Goal: Contribute content: Contribute content

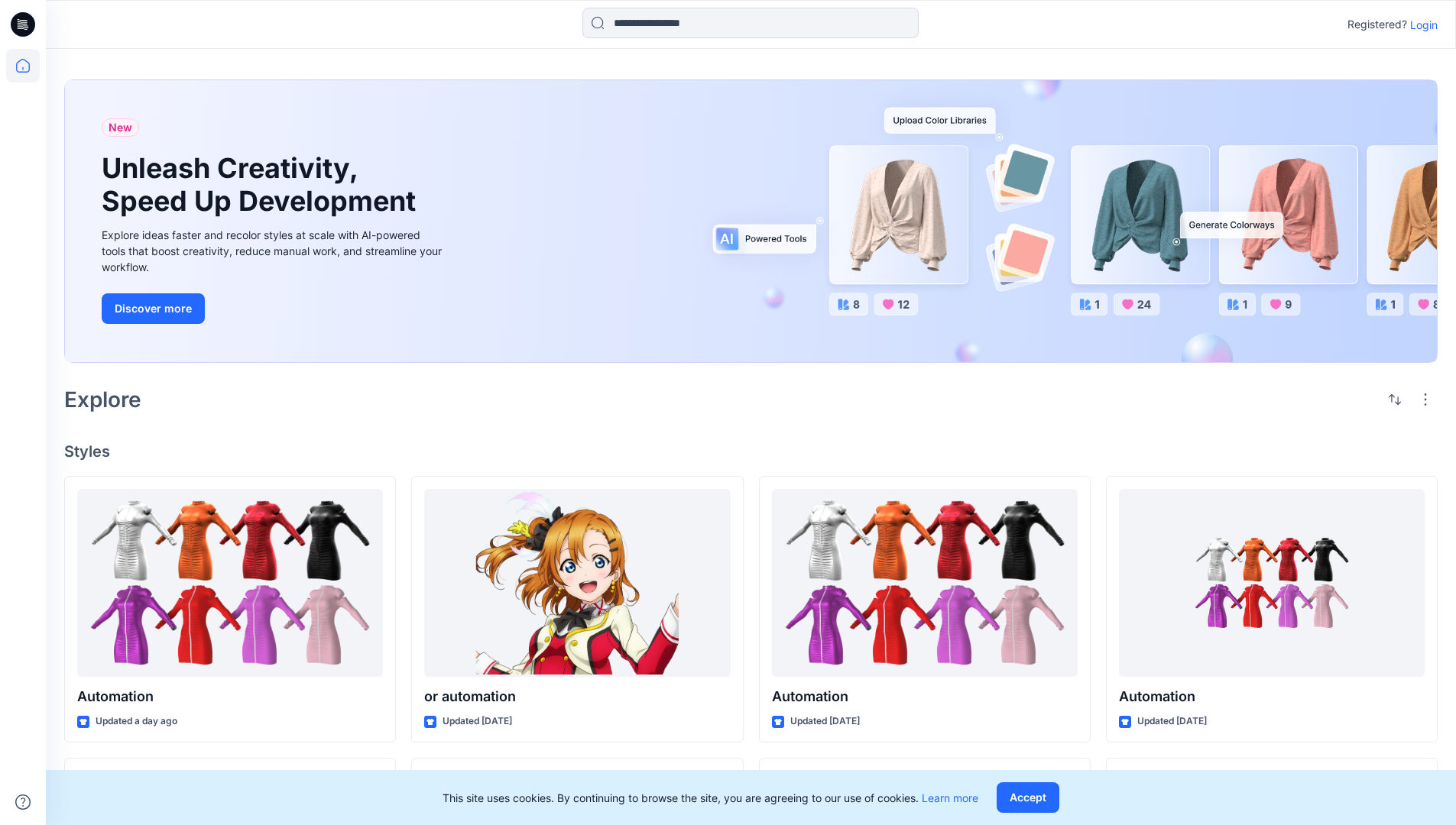
click at [1420, 24] on p "Login" at bounding box center [1424, 25] width 28 height 16
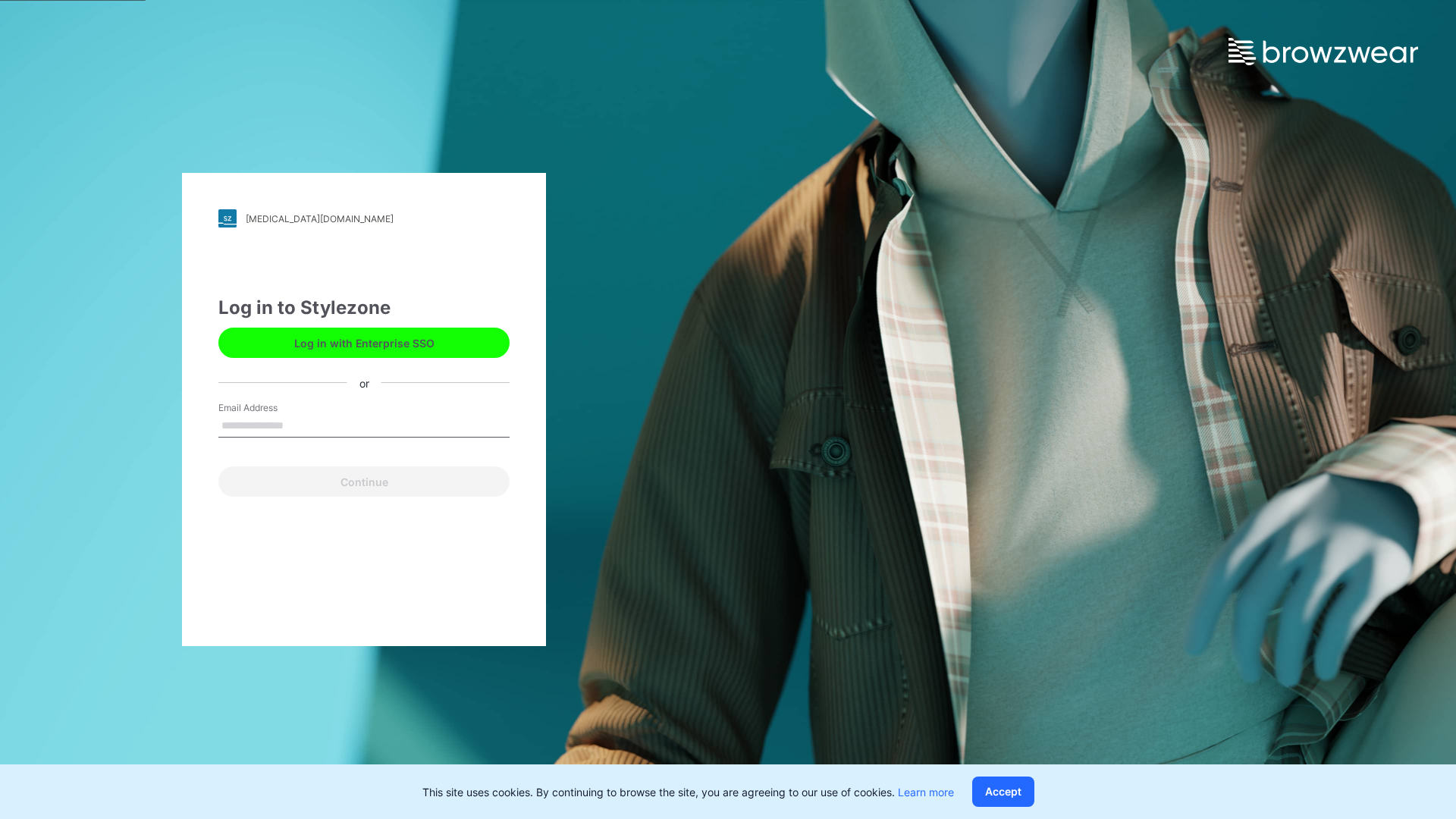
click at [299, 425] on input "Email Address" at bounding box center [364, 426] width 291 height 23
type input "**********"
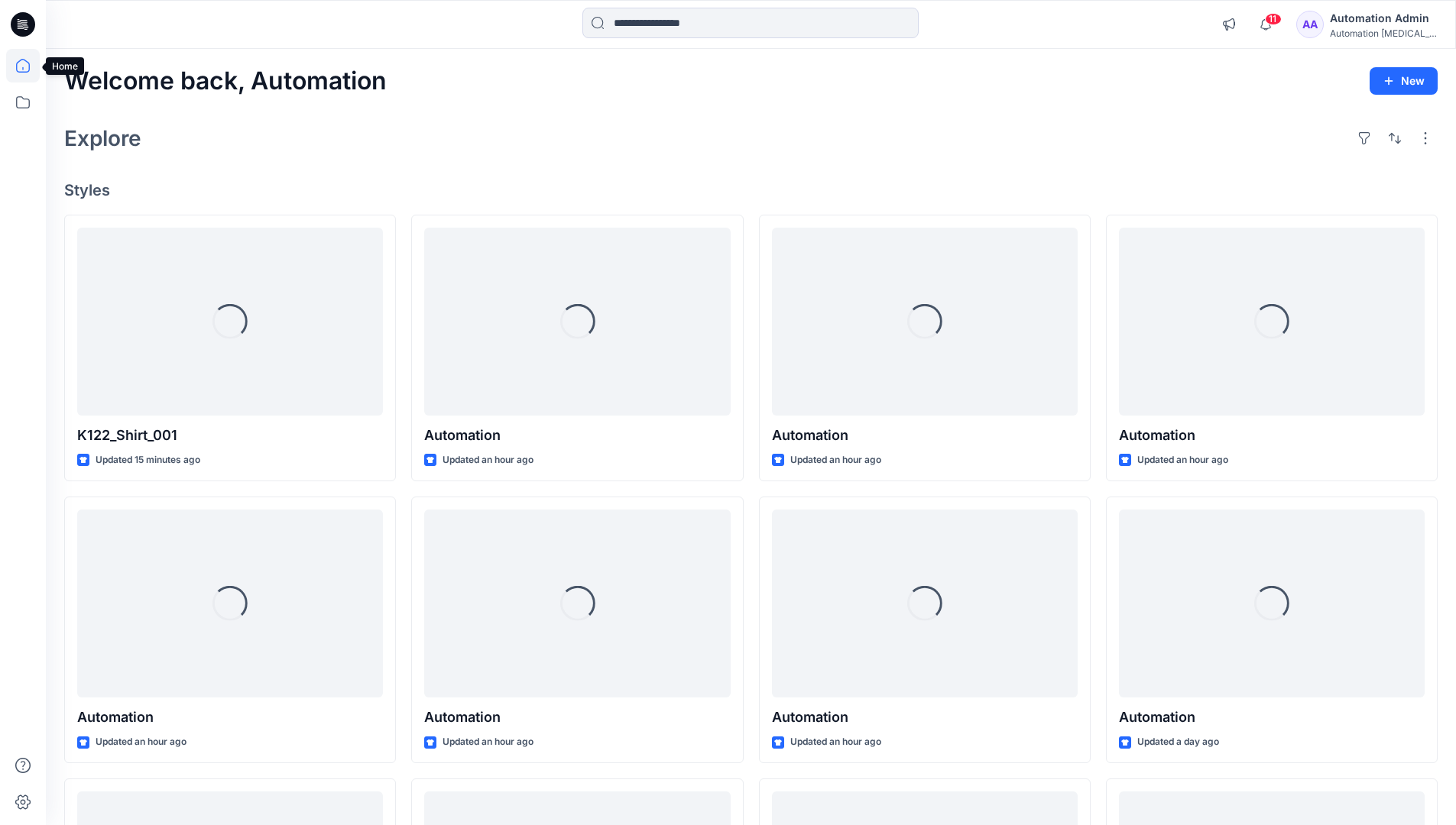
click at [29, 66] on icon at bounding box center [23, 65] width 14 height 14
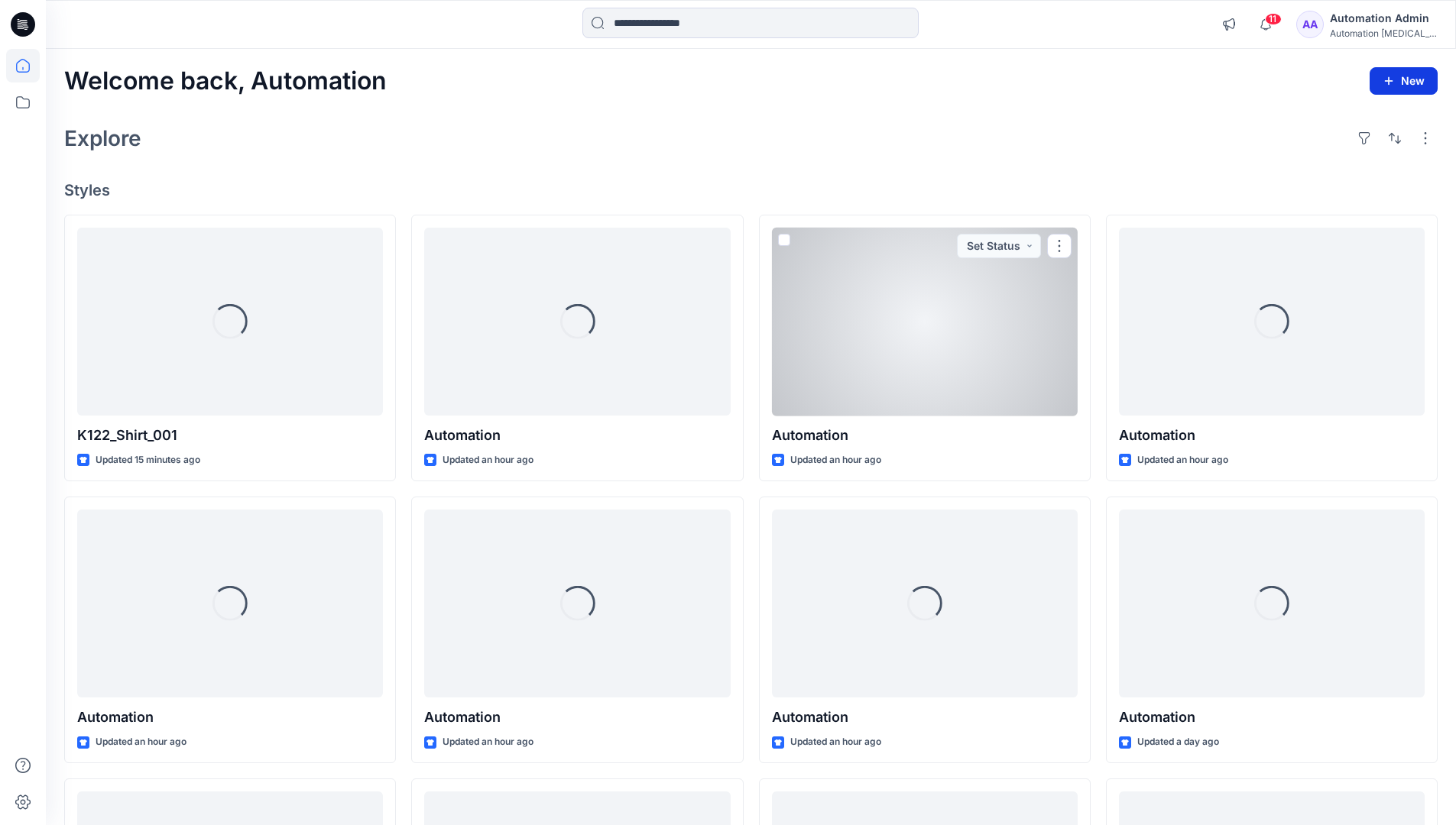
click at [1411, 78] on button "New" at bounding box center [1403, 81] width 68 height 28
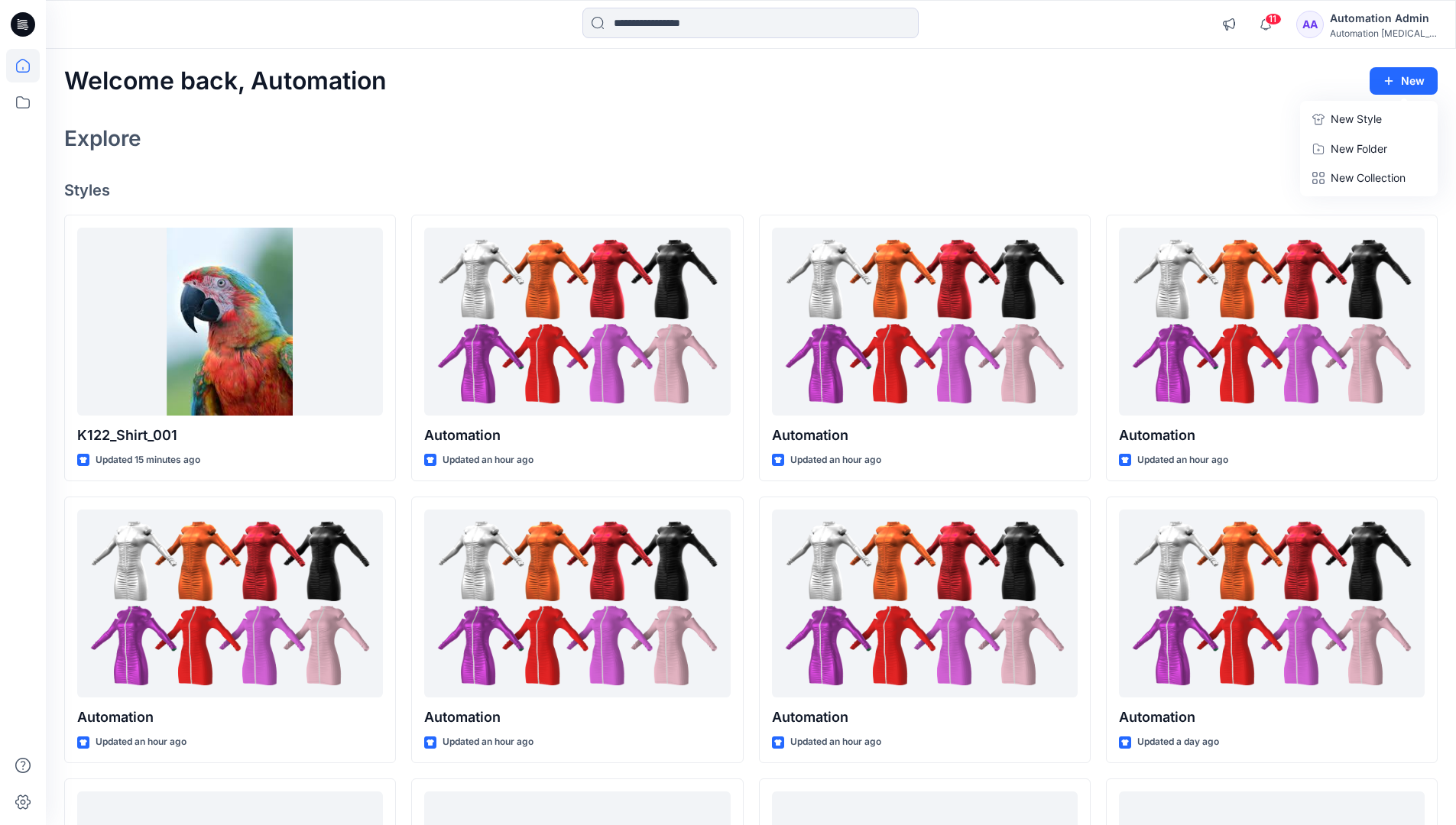
click at [1345, 115] on p "New Style" at bounding box center [1356, 119] width 51 height 18
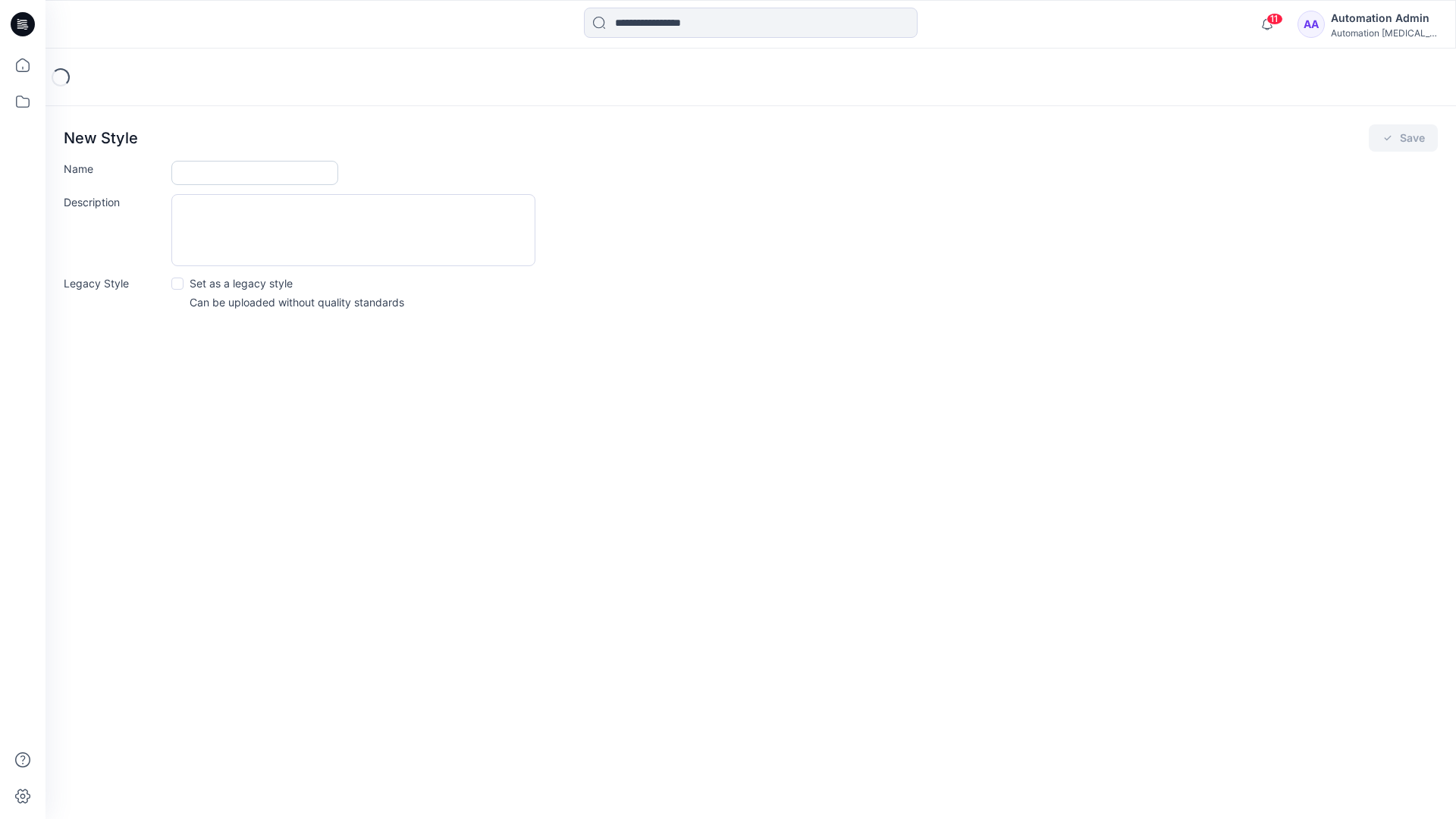
click at [212, 176] on input "Name" at bounding box center [255, 173] width 167 height 24
type input "**********"
click at [176, 282] on span at bounding box center [177, 283] width 12 height 12
click at [1403, 138] on button "Save" at bounding box center [1403, 138] width 69 height 28
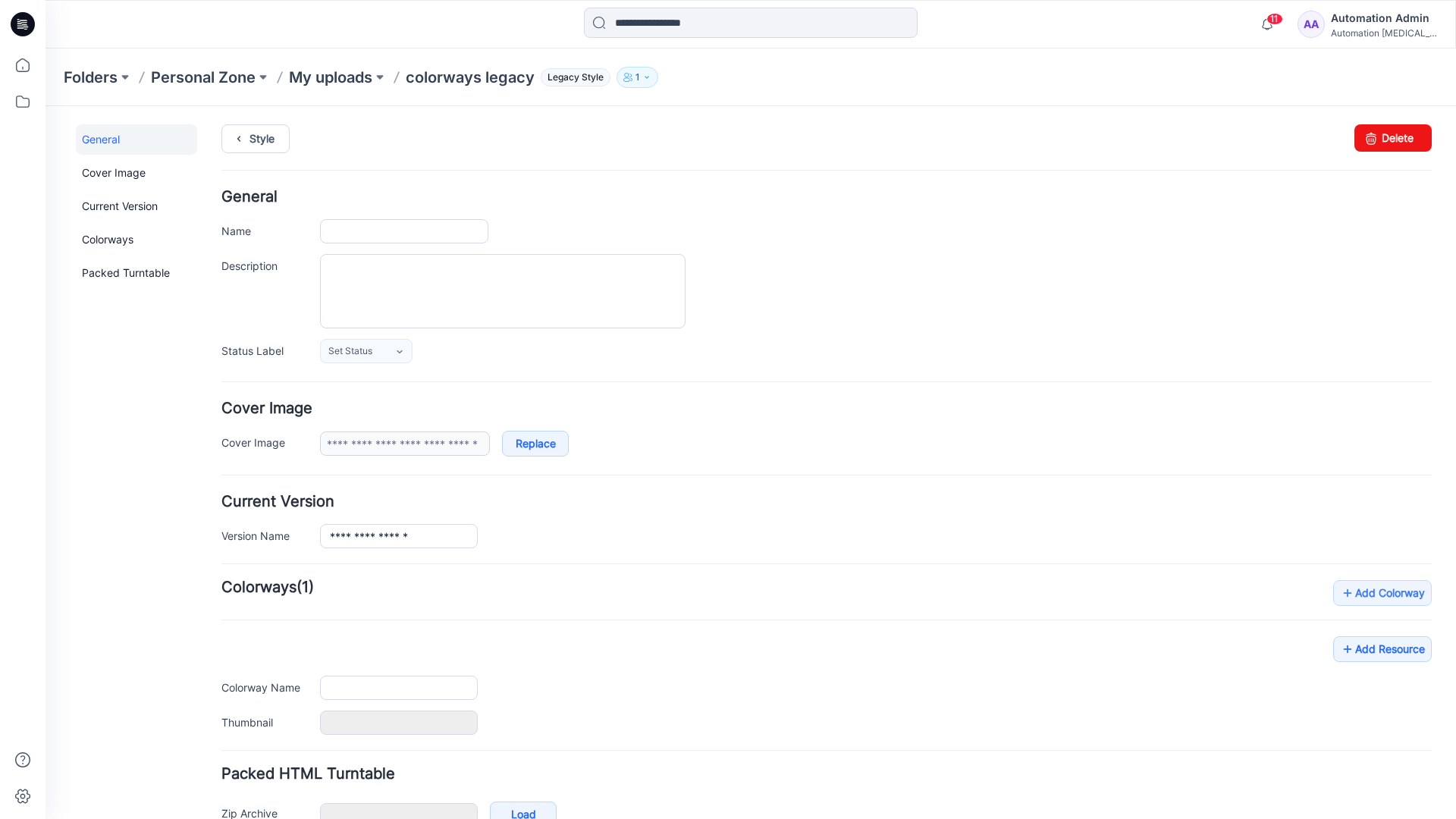
type input "**********"
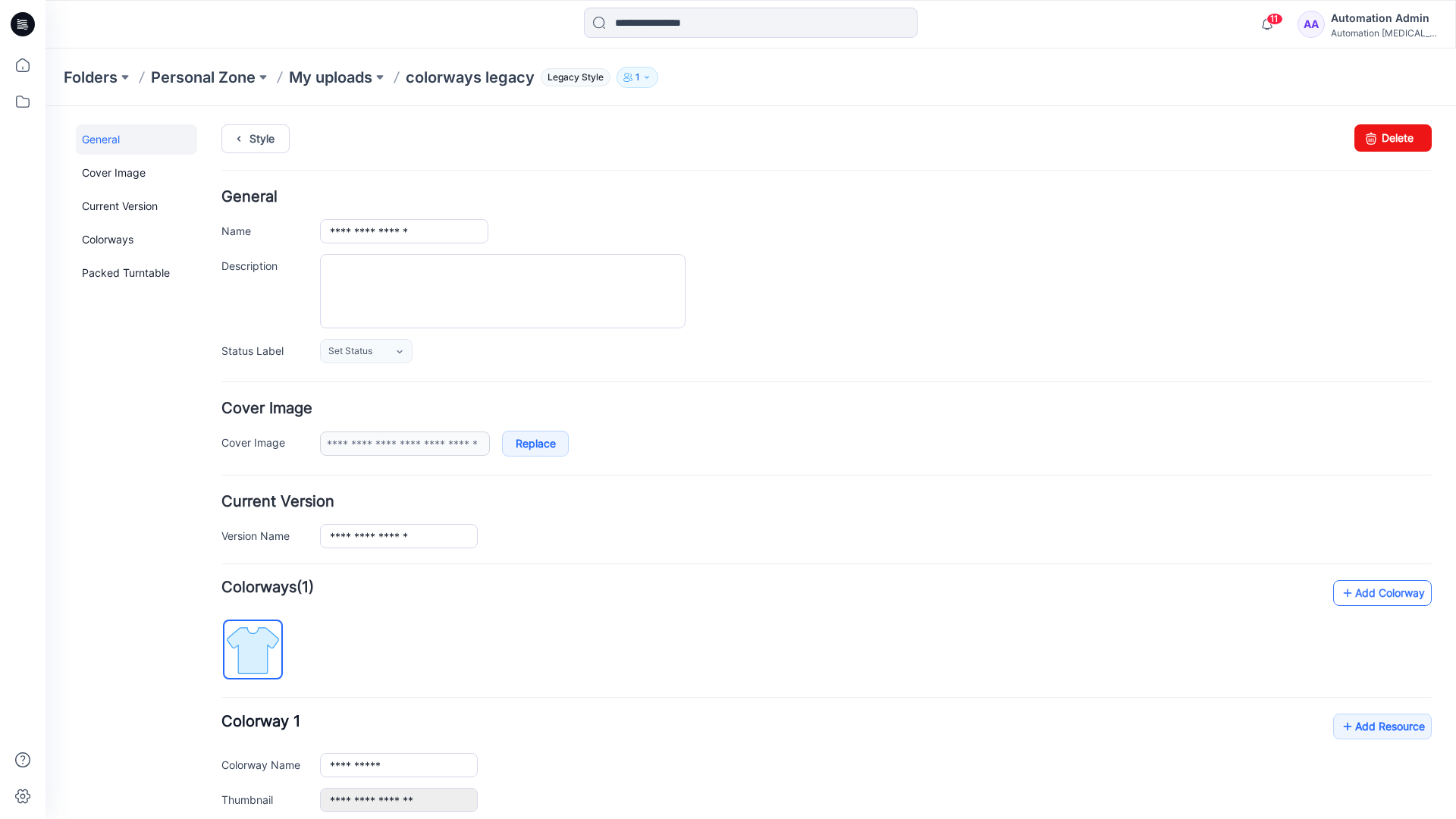
click at [1360, 598] on link "Add Colorway" at bounding box center [1382, 593] width 99 height 26
click at [1359, 594] on link "Add Colorway" at bounding box center [1382, 593] width 99 height 26
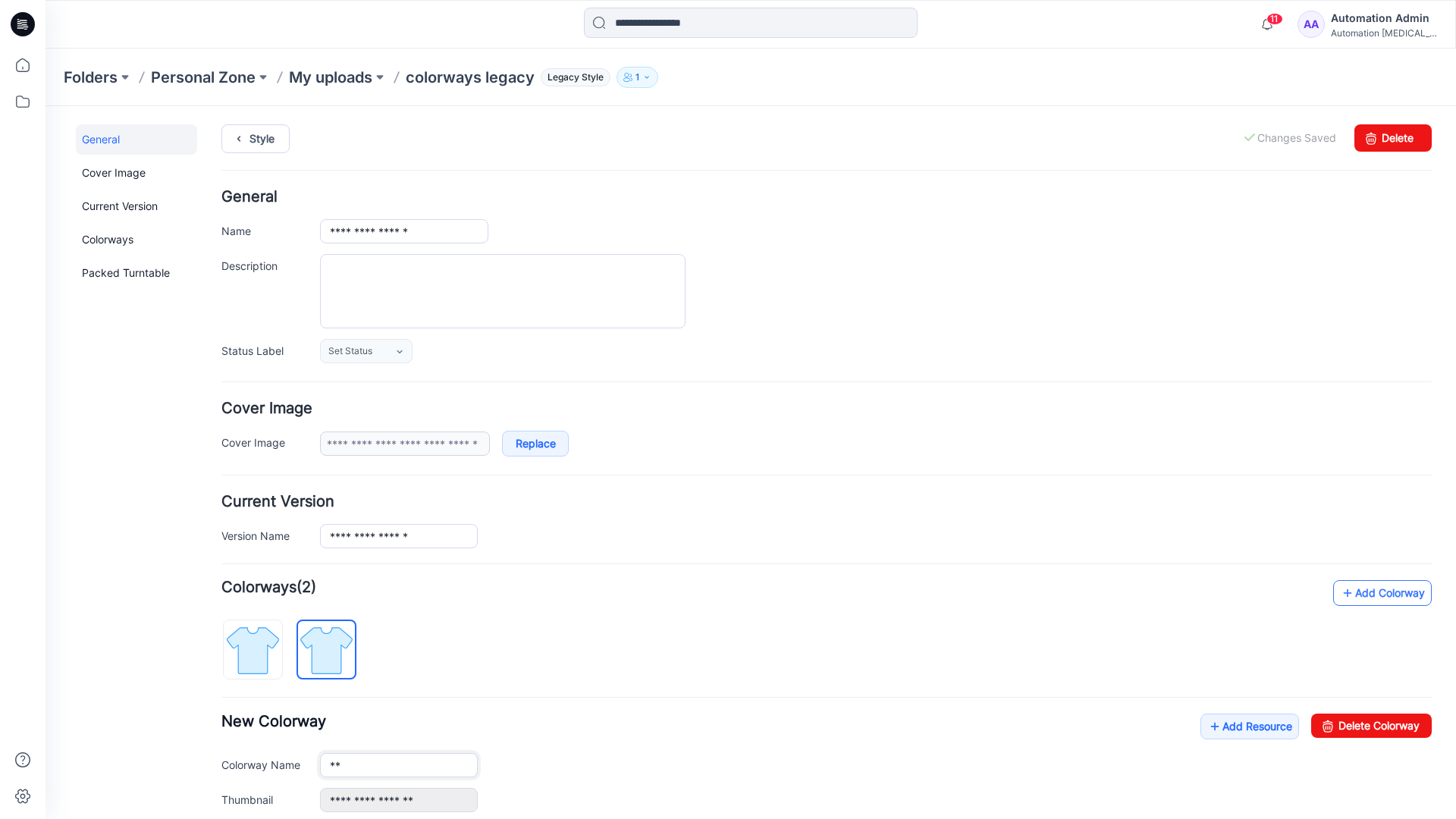
type input "*"
click at [338, 648] on img at bounding box center [326, 650] width 57 height 57
click at [377, 767] on input "**********" at bounding box center [398, 766] width 158 height 24
click at [399, 764] on input "**********" at bounding box center [398, 766] width 158 height 24
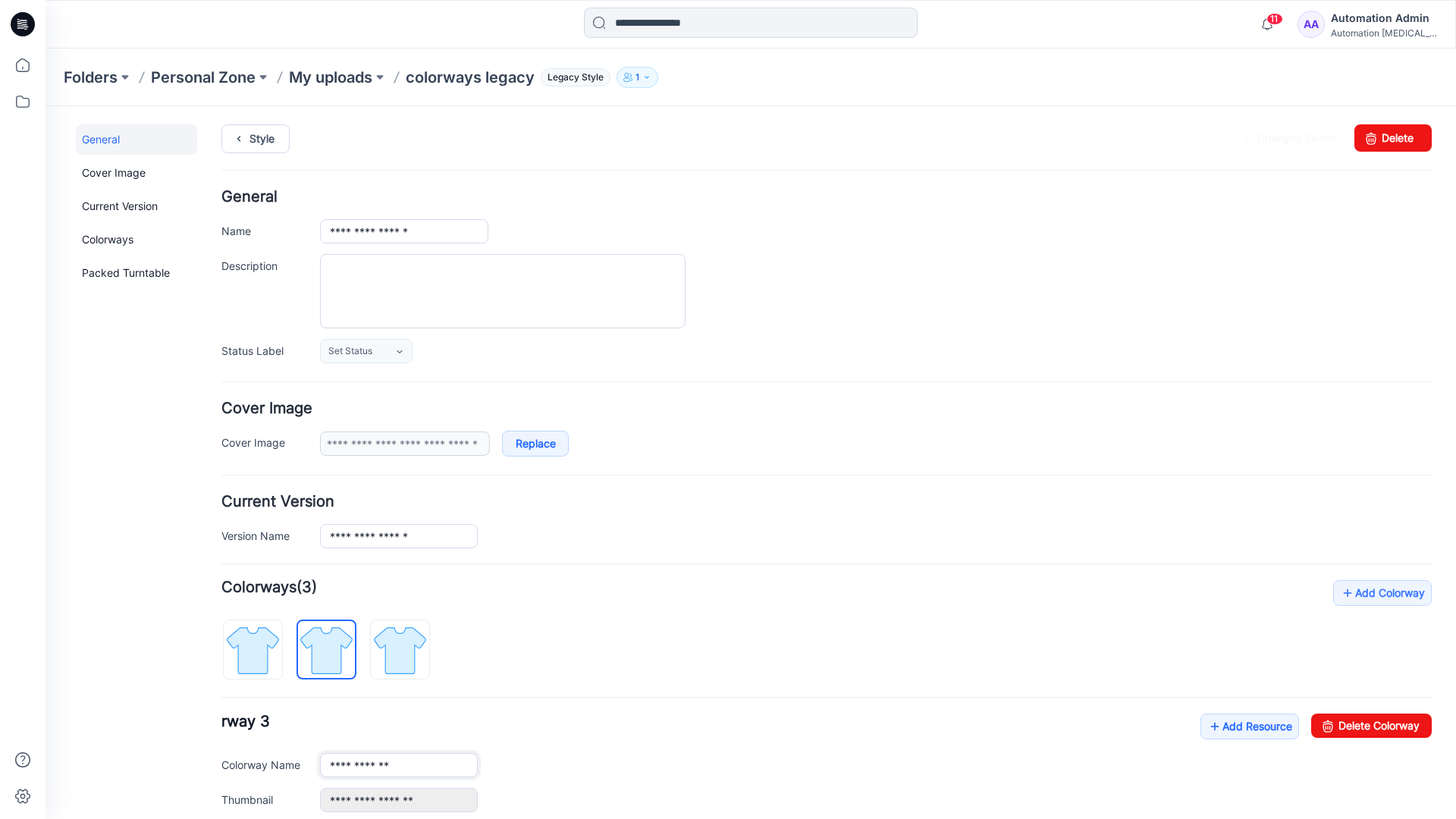
click at [399, 764] on input "**********" at bounding box center [398, 766] width 158 height 24
type input "*"
click at [269, 639] on img at bounding box center [253, 650] width 57 height 57
click at [1242, 729] on link "Add Resource" at bounding box center [1250, 727] width 99 height 26
type input "**********"
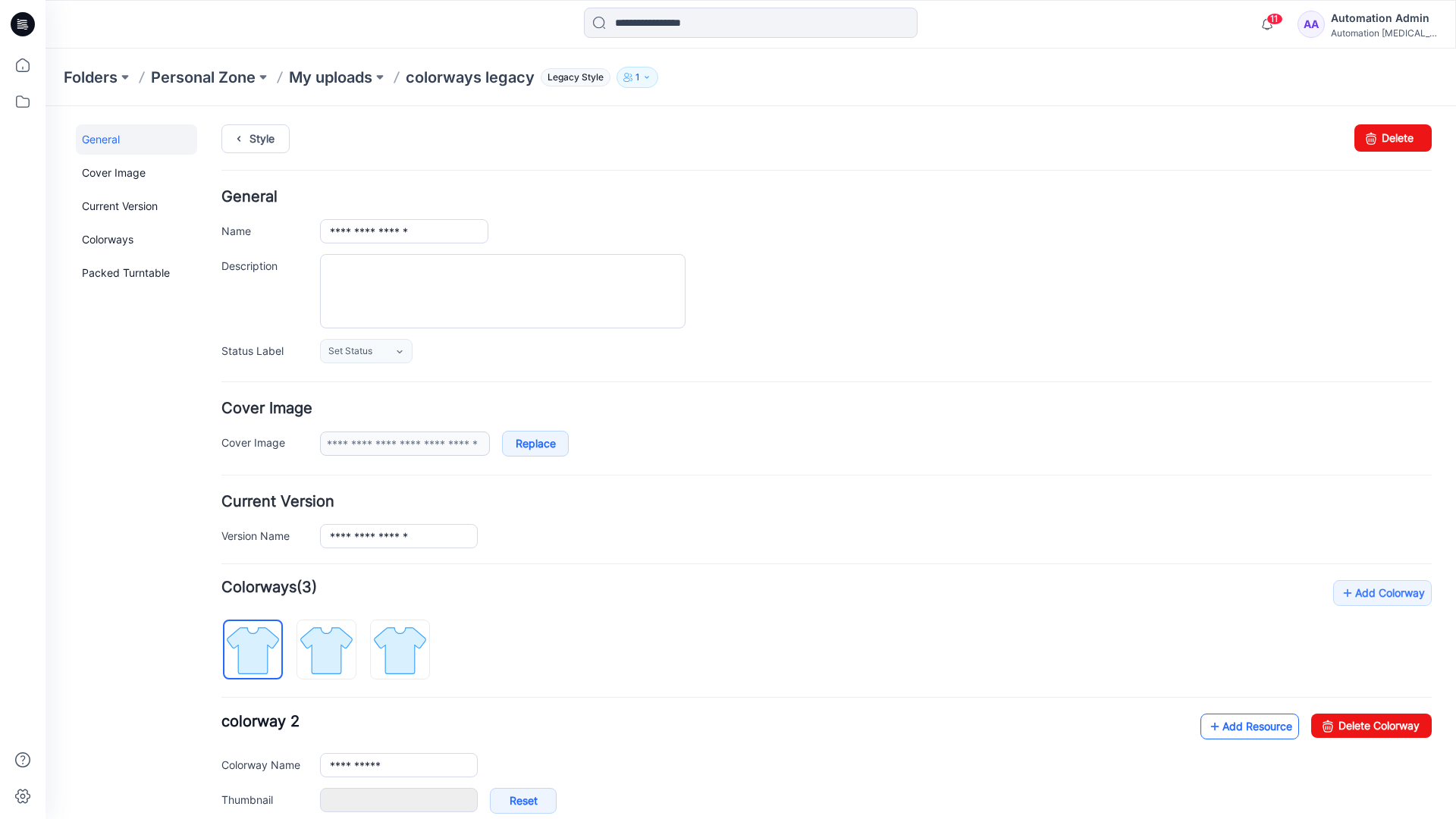
type input "**********"
click at [304, 800] on link at bounding box center [304, 800] width 12 height 12
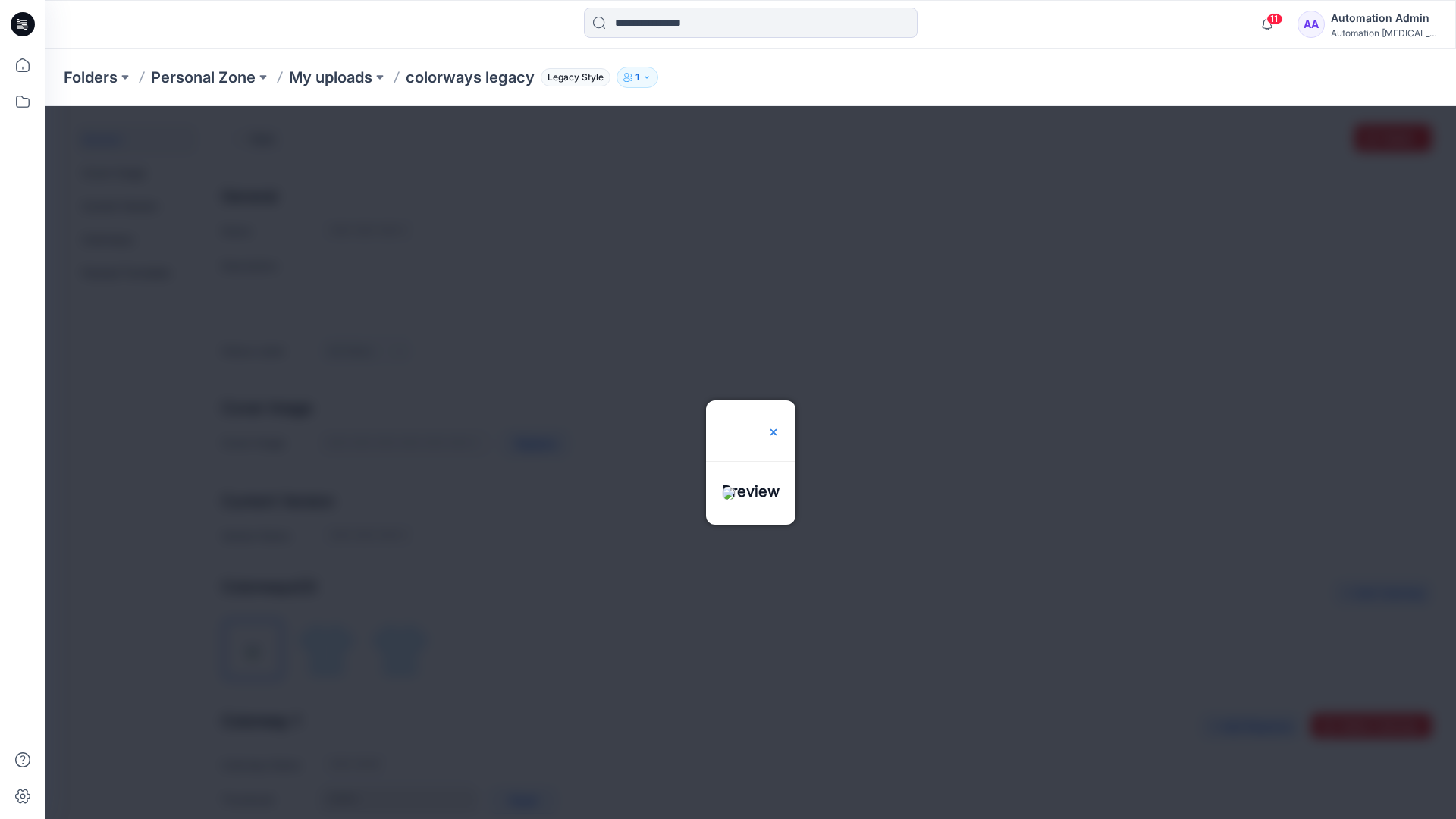
click at [779, 426] on img at bounding box center [773, 432] width 12 height 12
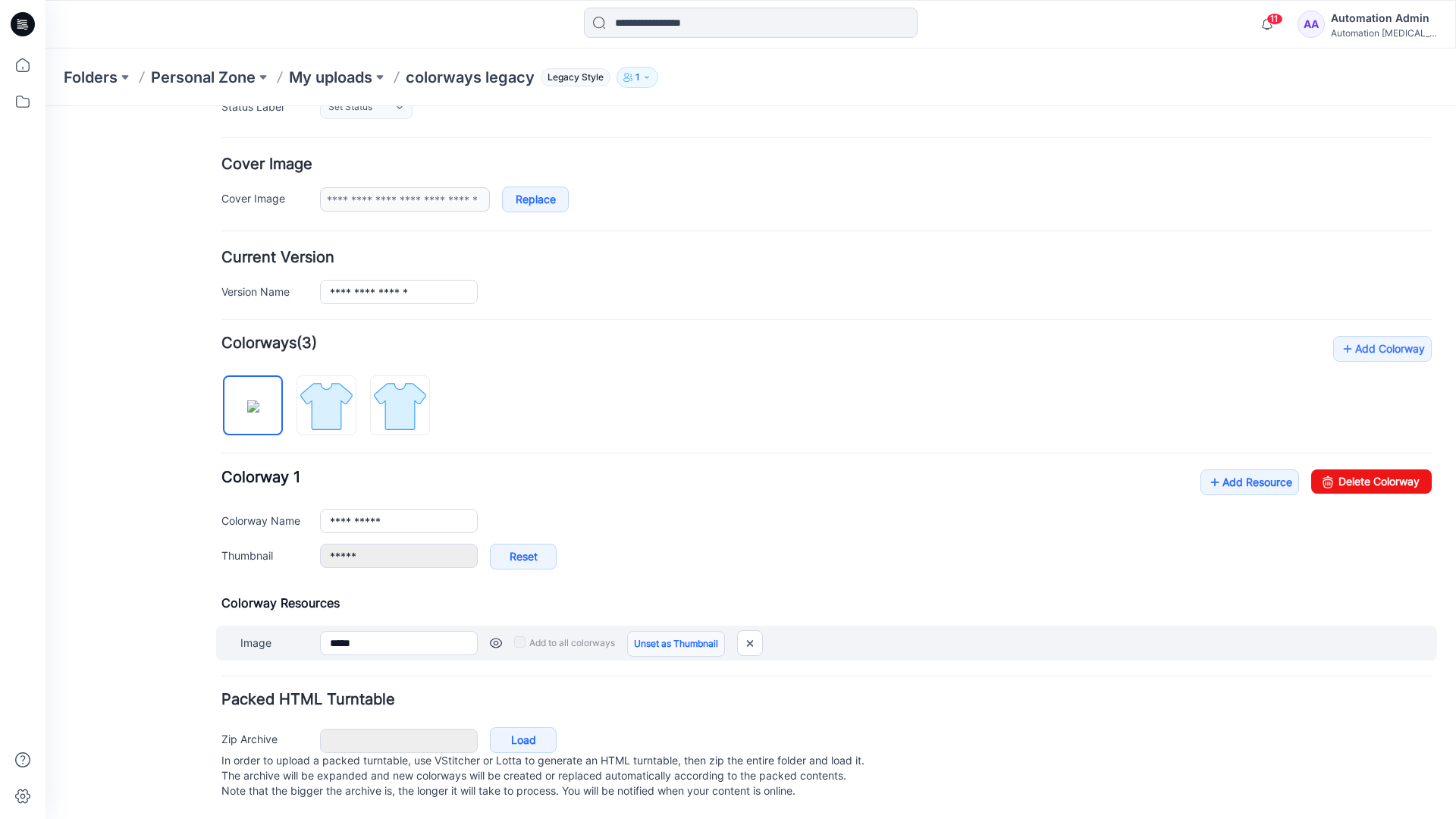
click at [670, 631] on link "Unset as Thumbnail" at bounding box center [676, 644] width 98 height 26
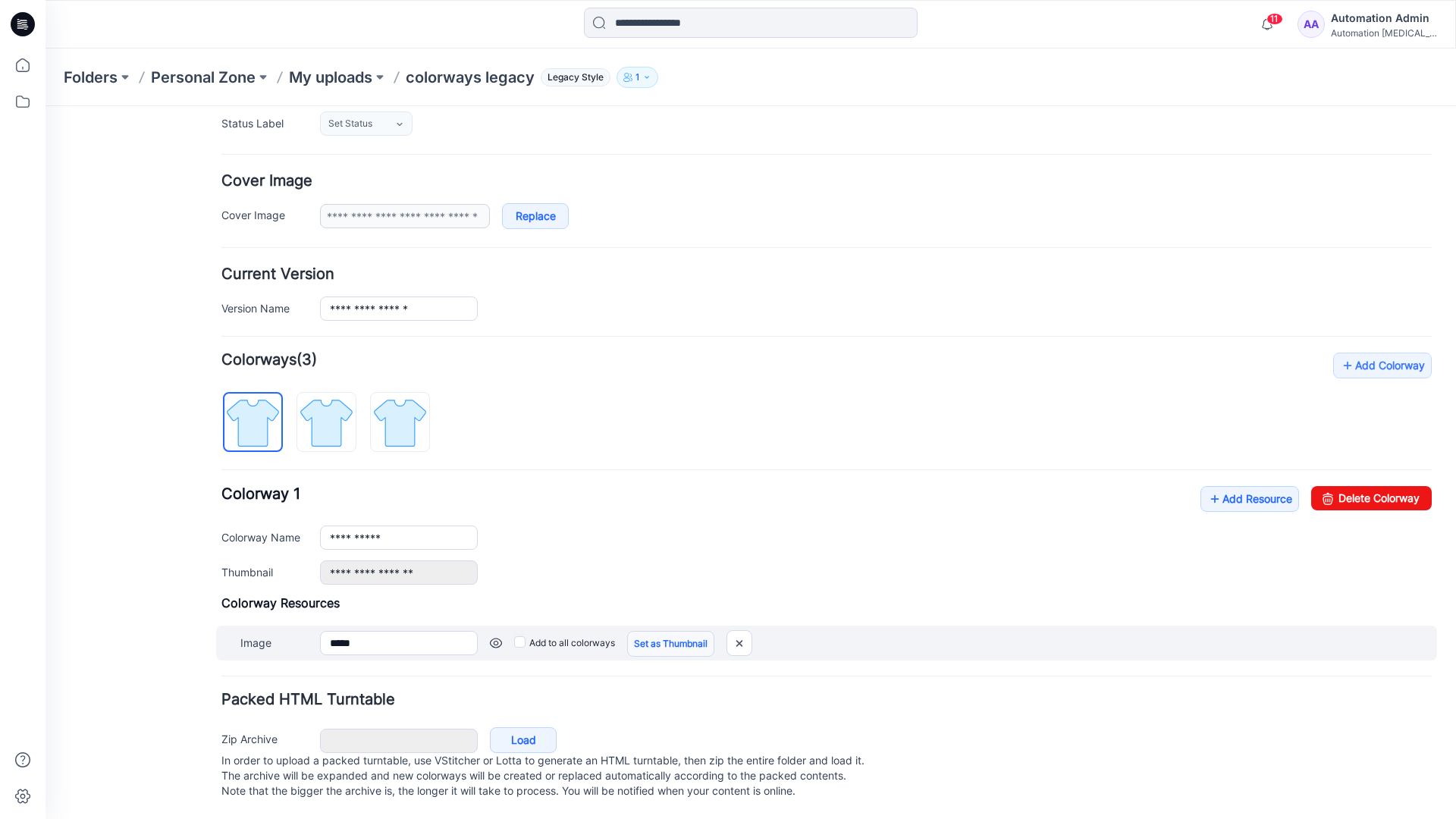
click at [647, 631] on link "Set as Thumbnail" at bounding box center [671, 644] width 87 height 26
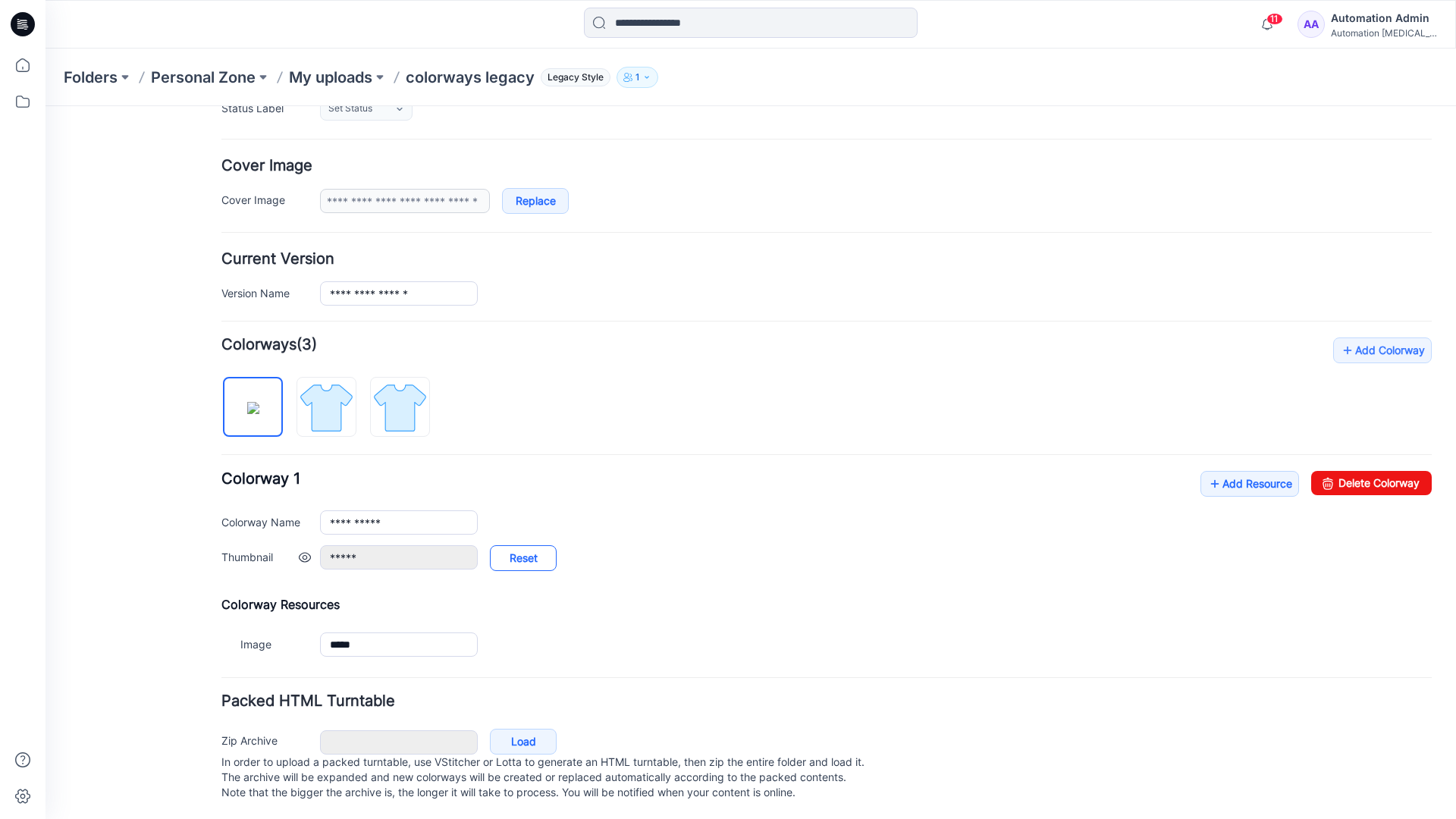
click at [524, 560] on link "Reset" at bounding box center [523, 558] width 66 height 26
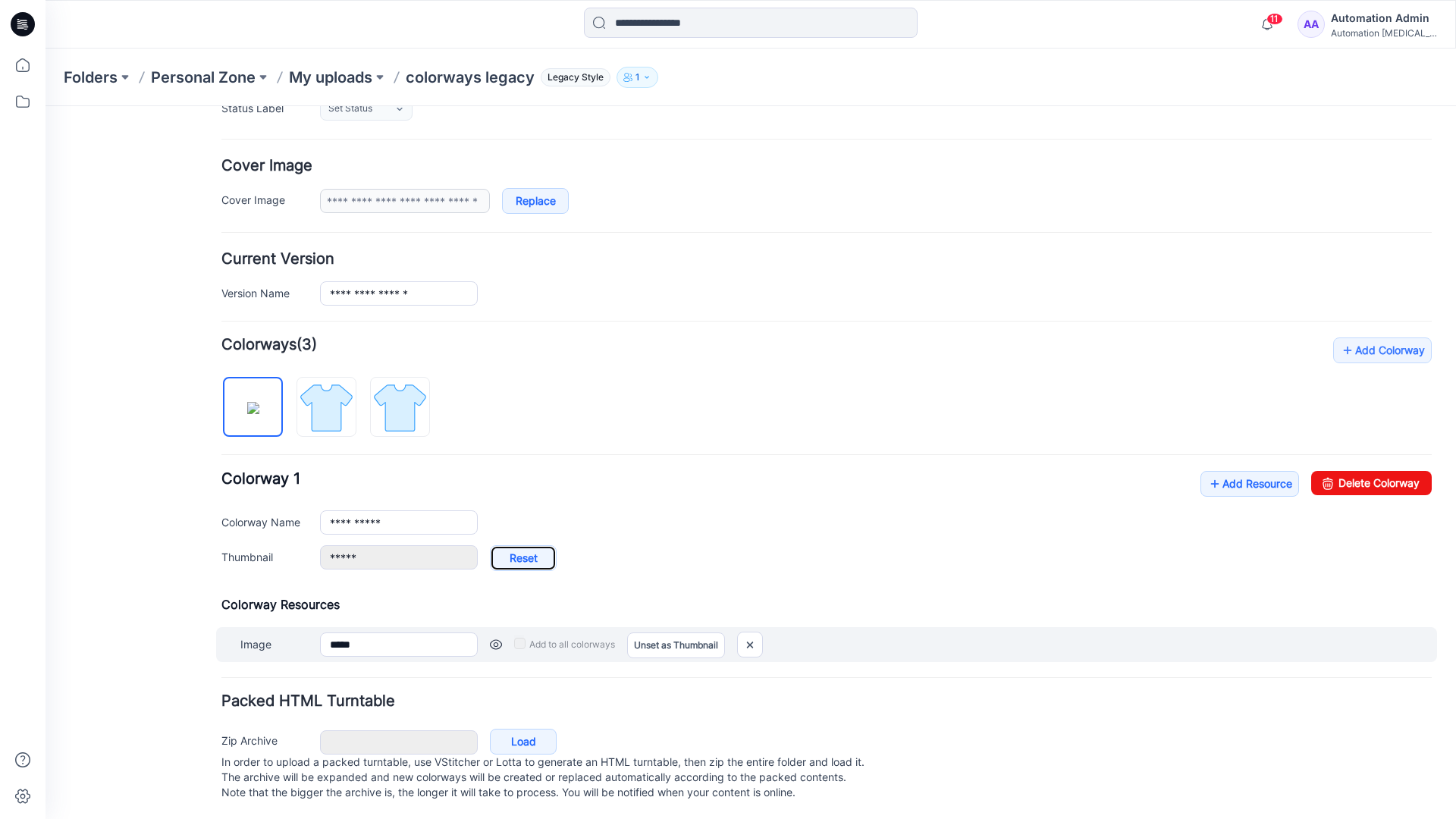
type input "**********"
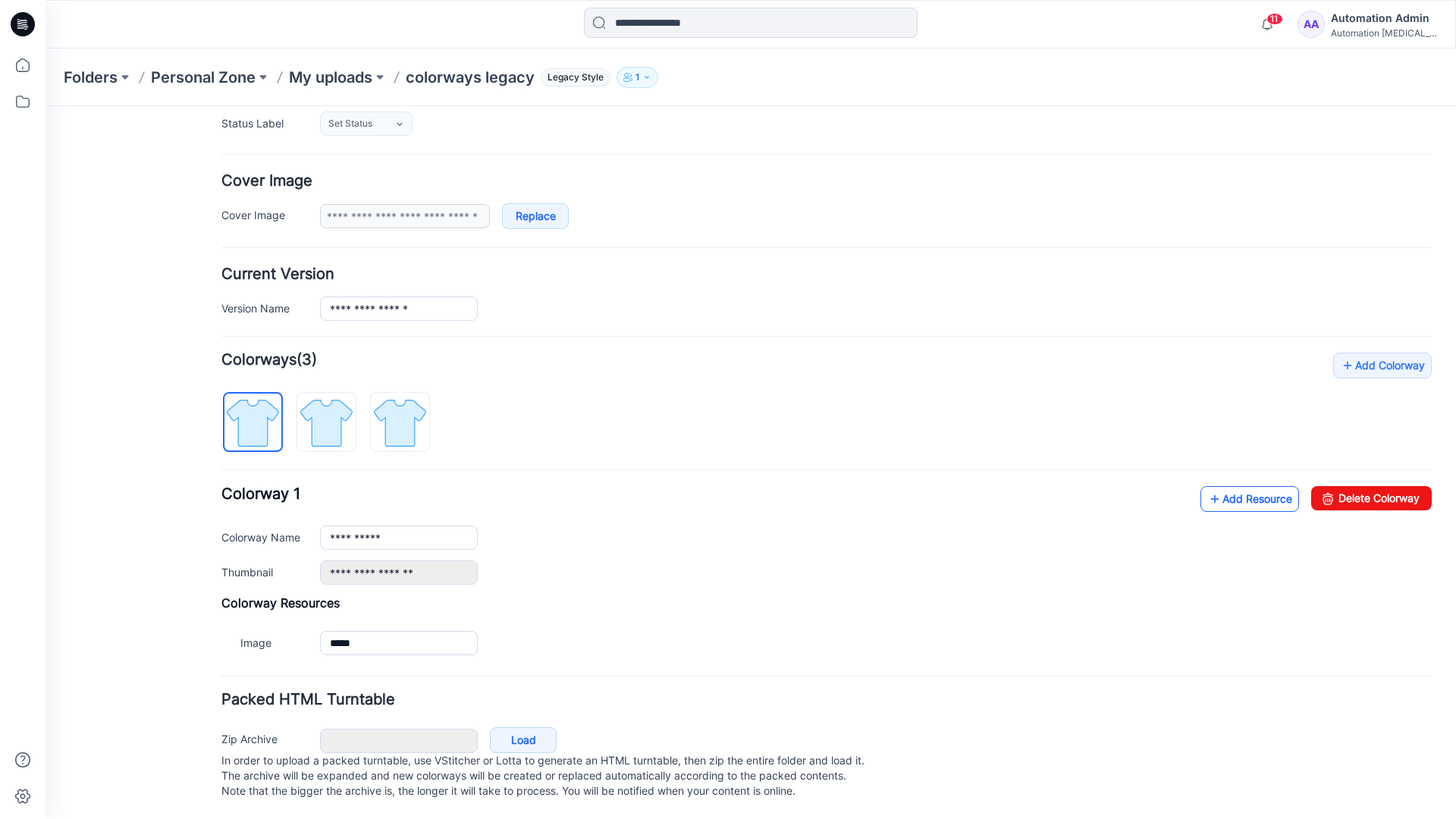
click at [1240, 486] on link "Add Resource" at bounding box center [1250, 499] width 99 height 26
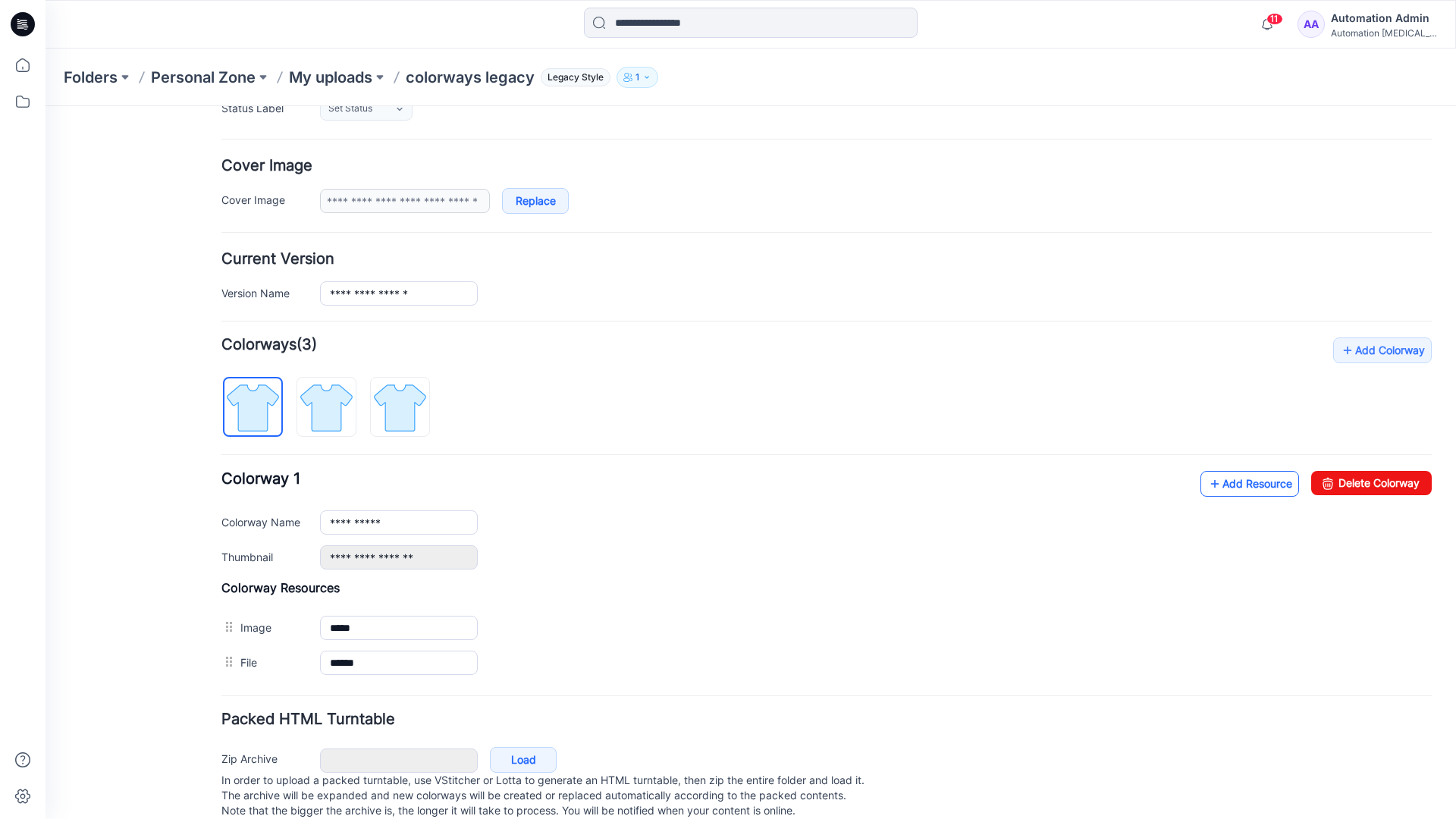
click at [1248, 484] on link "Add Resource" at bounding box center [1250, 484] width 99 height 26
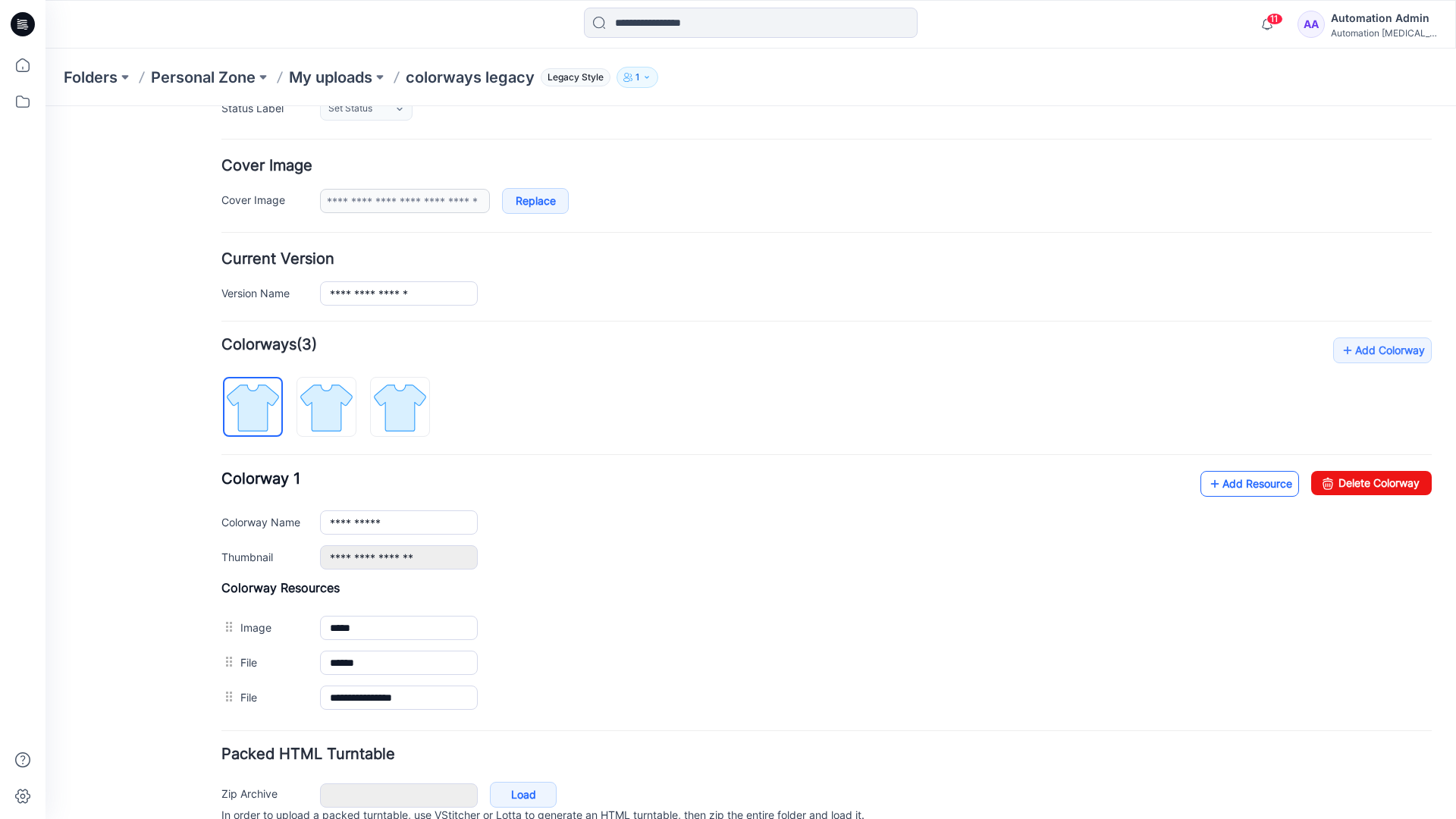
click at [1226, 484] on link "Add Resource" at bounding box center [1250, 484] width 99 height 26
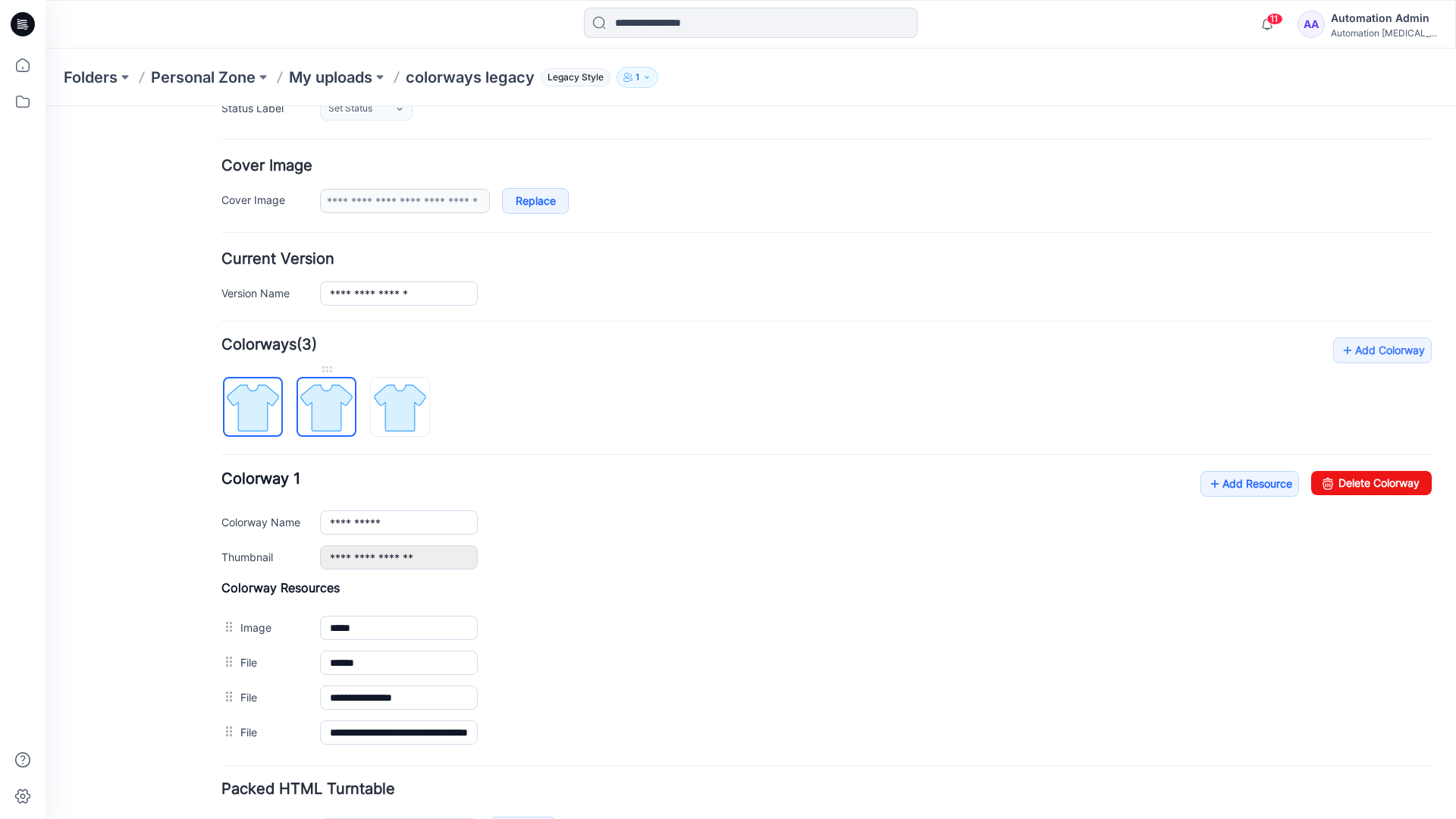
click at [341, 421] on img at bounding box center [326, 408] width 57 height 57
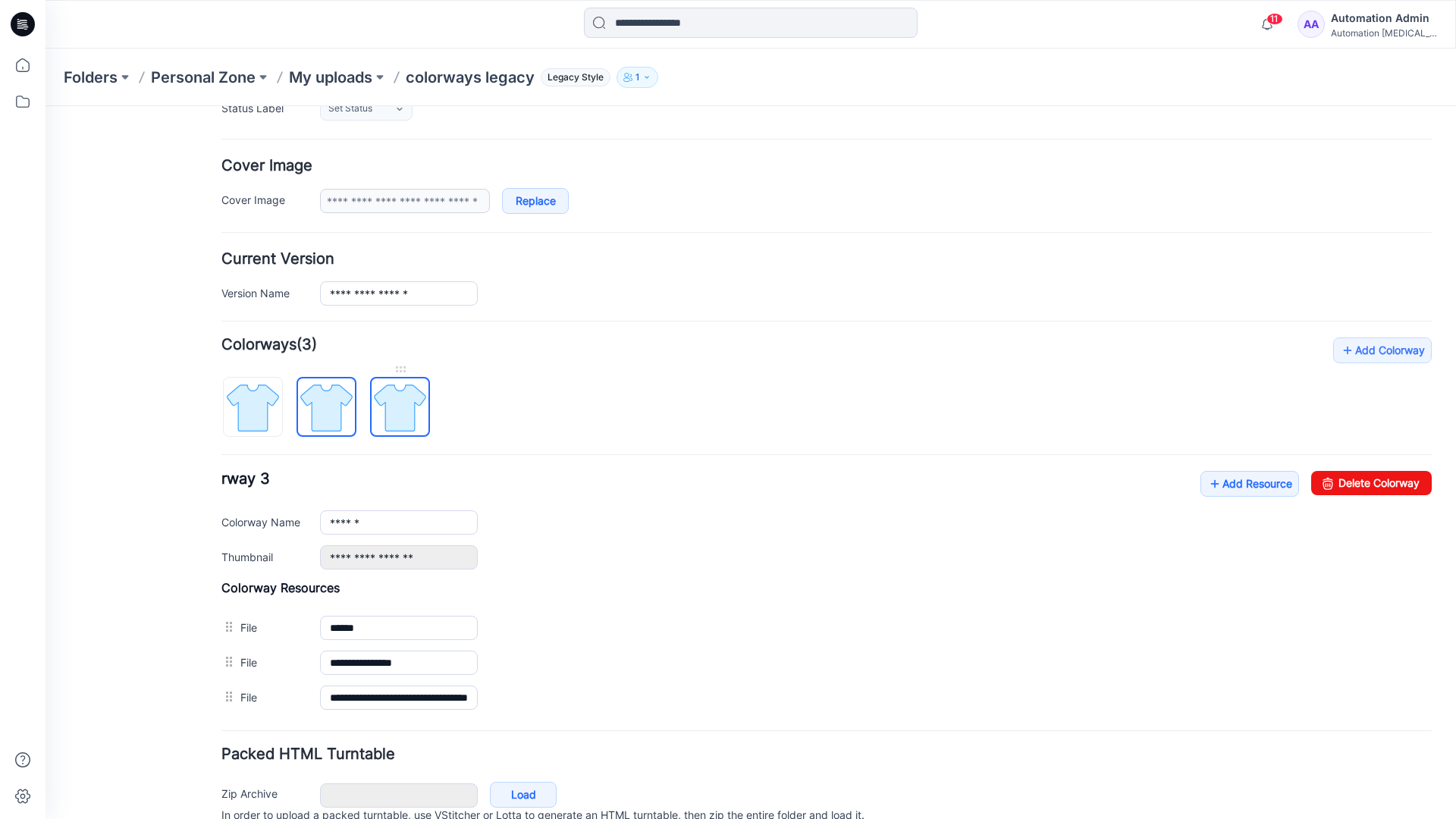
click at [418, 424] on img at bounding box center [400, 408] width 57 height 57
click at [342, 421] on img at bounding box center [326, 408] width 57 height 57
click at [273, 424] on img at bounding box center [253, 408] width 57 height 57
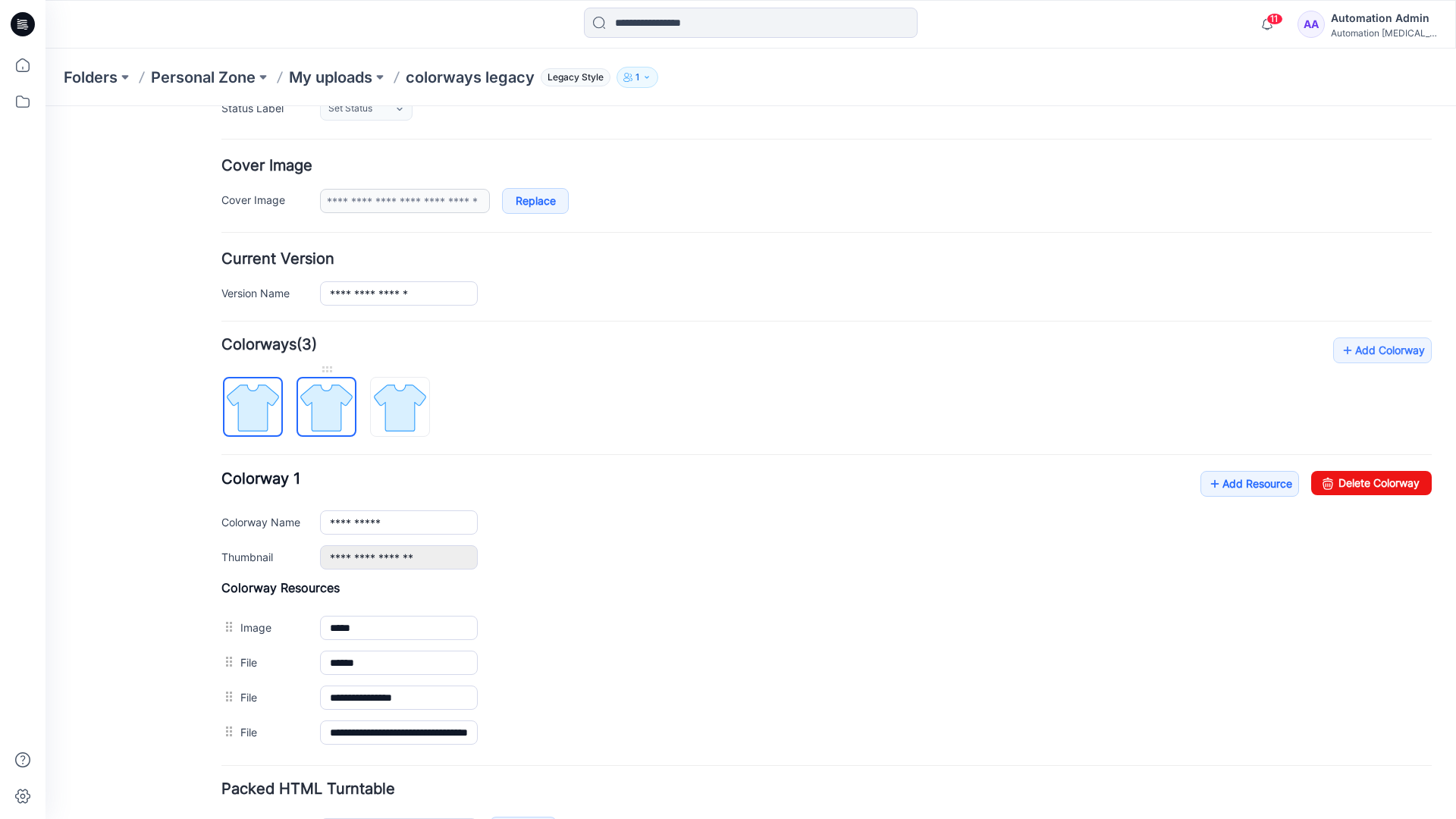
click at [320, 405] on img at bounding box center [326, 408] width 57 height 57
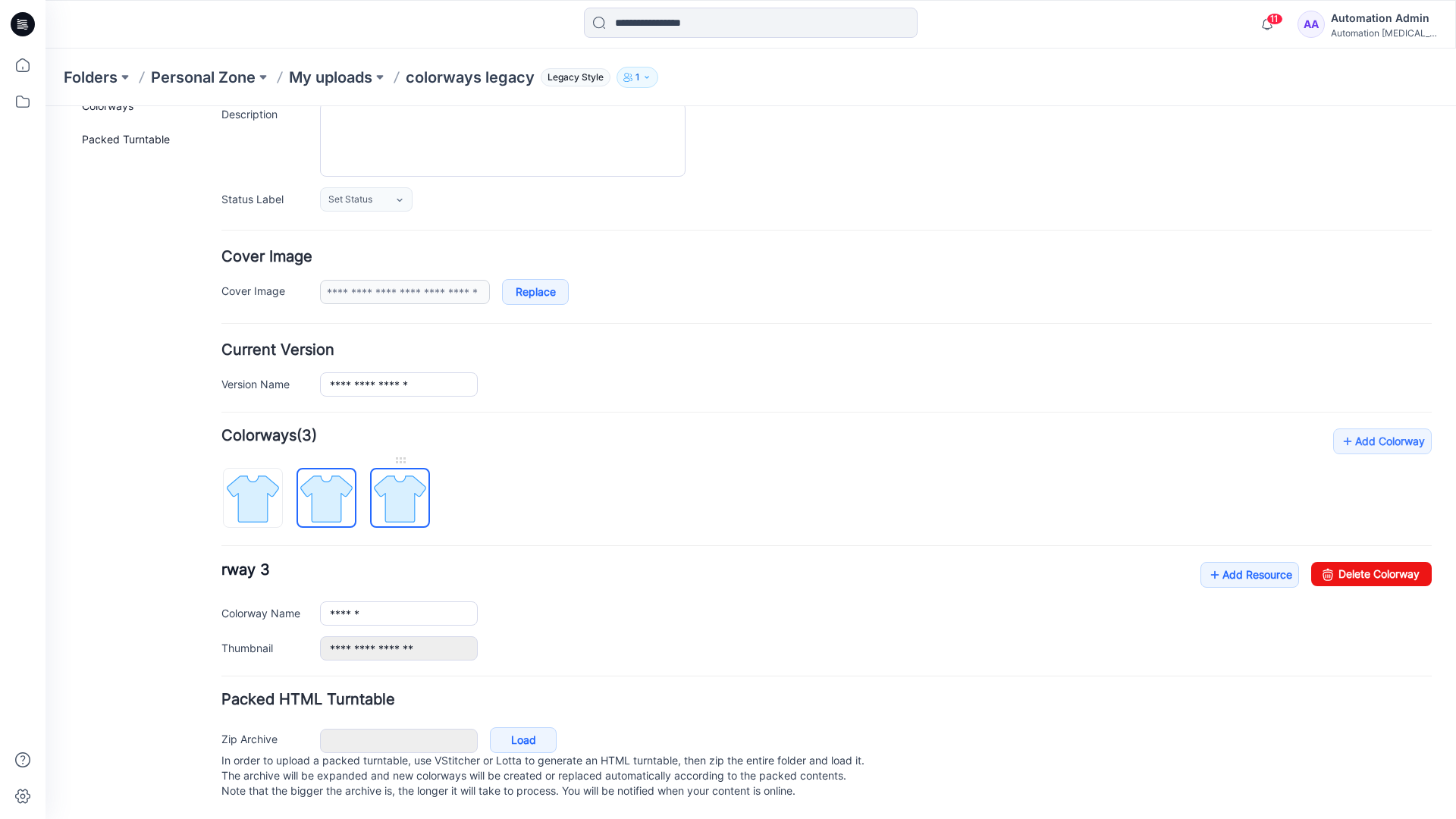
click at [400, 483] on img at bounding box center [400, 499] width 57 height 57
click at [320, 482] on img at bounding box center [326, 499] width 57 height 57
click at [393, 482] on img at bounding box center [400, 499] width 57 height 57
click at [326, 488] on img at bounding box center [326, 499] width 57 height 57
click at [263, 490] on img at bounding box center [253, 499] width 57 height 57
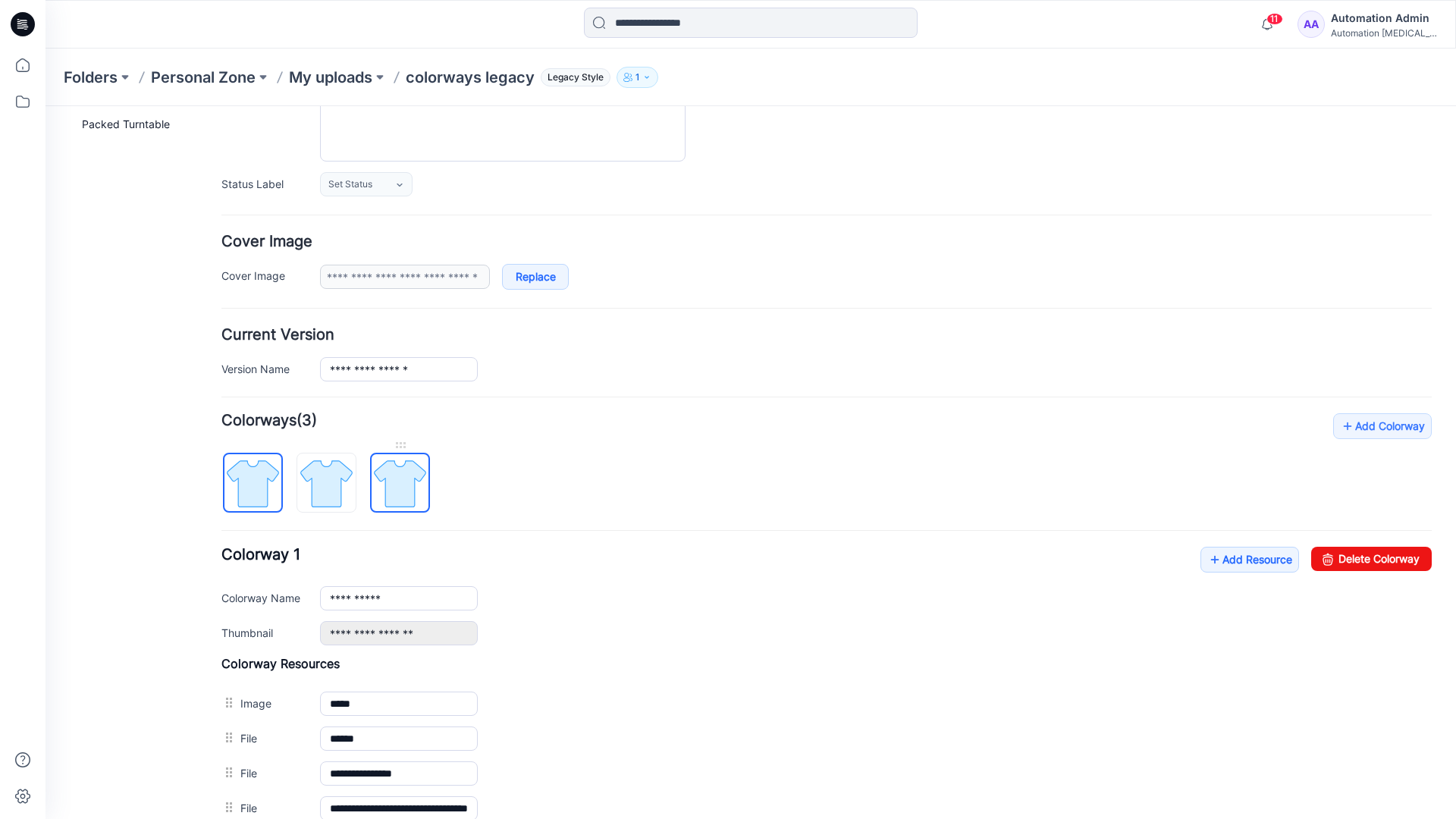
click at [397, 483] on img at bounding box center [400, 483] width 57 height 57
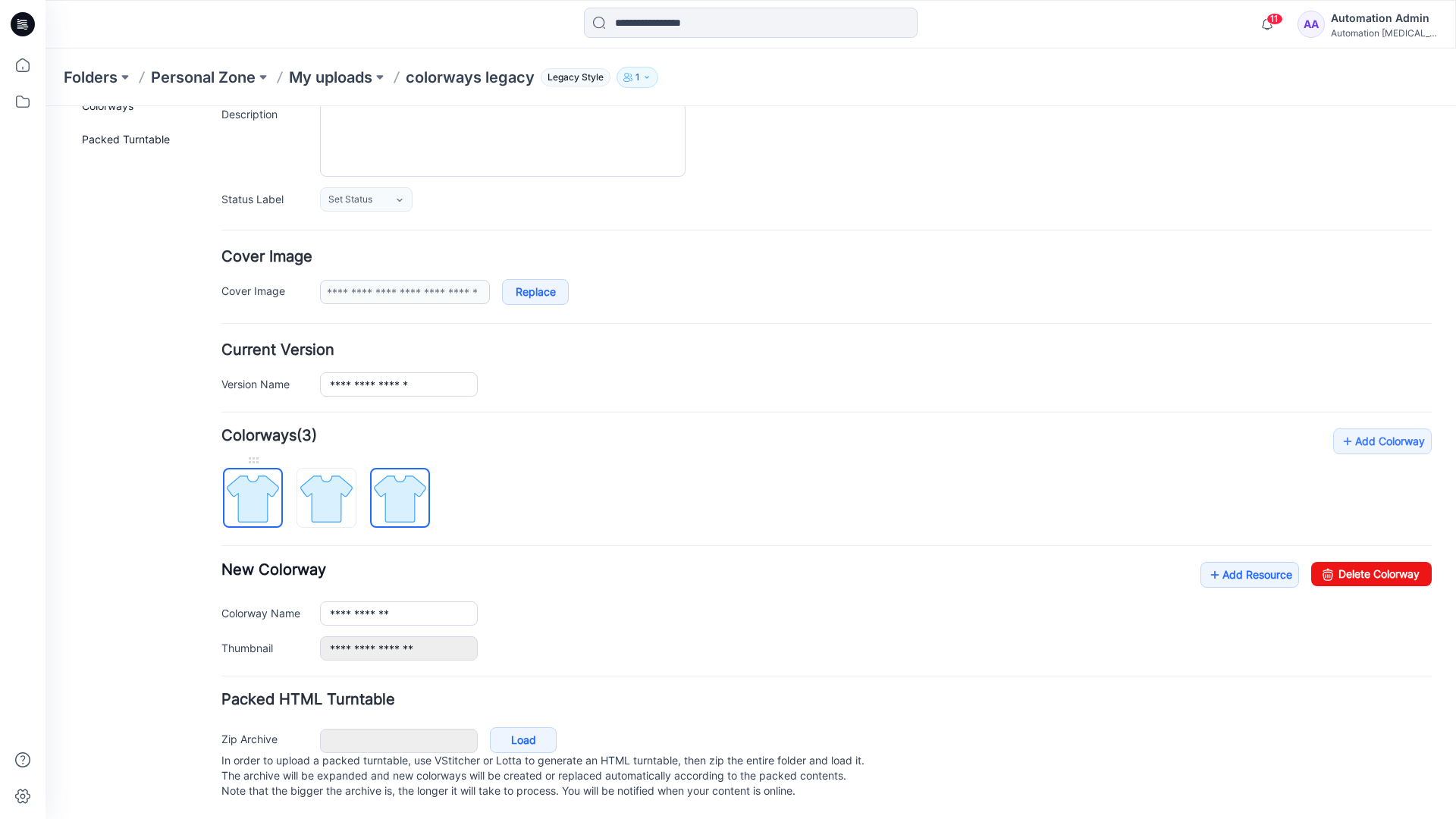
click at [269, 483] on img at bounding box center [253, 499] width 57 height 57
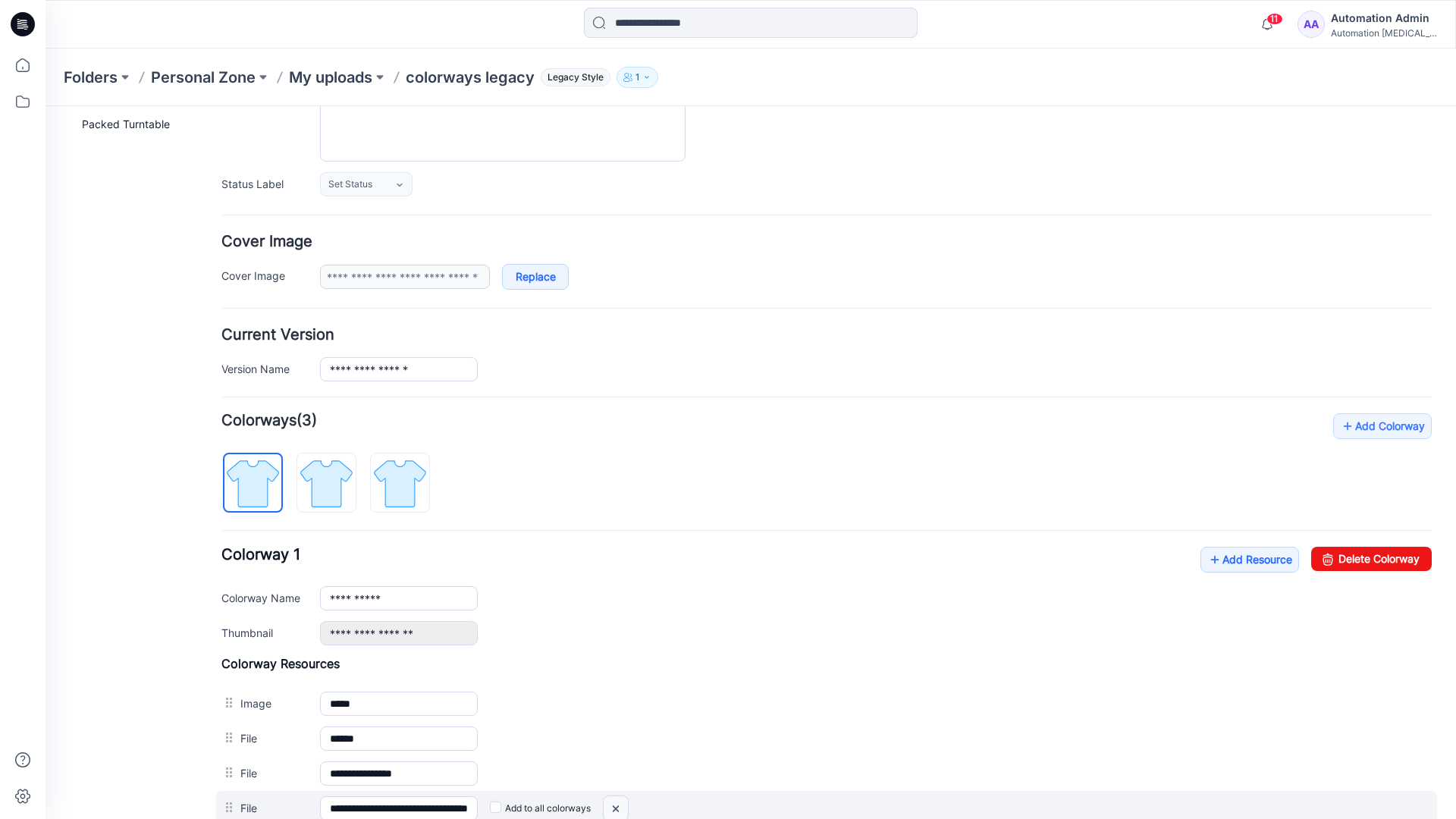
click at [45, 106] on img at bounding box center [45, 106] width 0 height 0
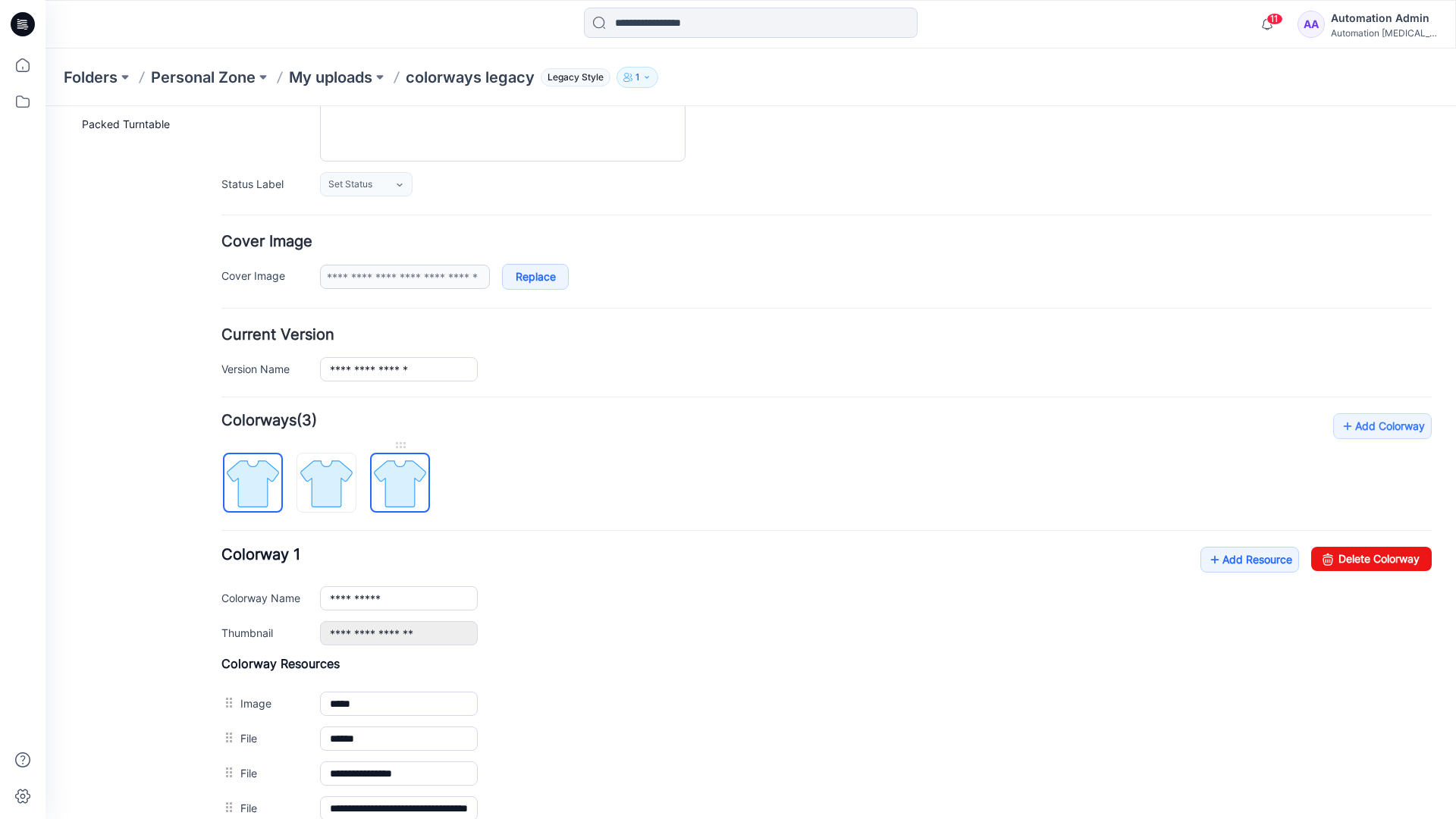
click at [398, 488] on img at bounding box center [400, 483] width 57 height 57
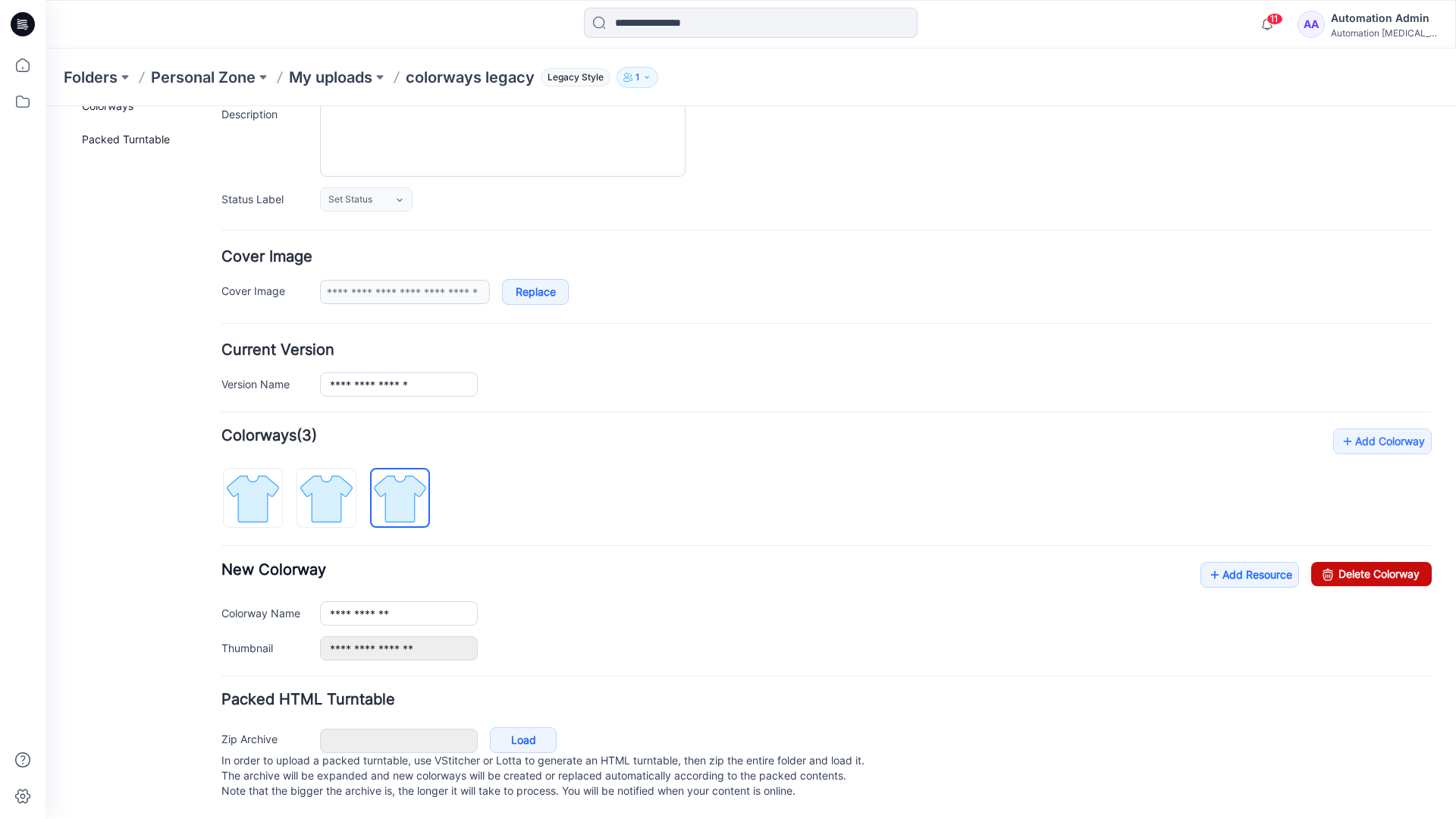
click at [1339, 562] on link "Delete Colorway" at bounding box center [1371, 574] width 121 height 24
click at [350, 476] on img at bounding box center [326, 499] width 57 height 57
click at [1384, 562] on link "Delete Colorway" at bounding box center [1371, 574] width 121 height 24
type input "**********"
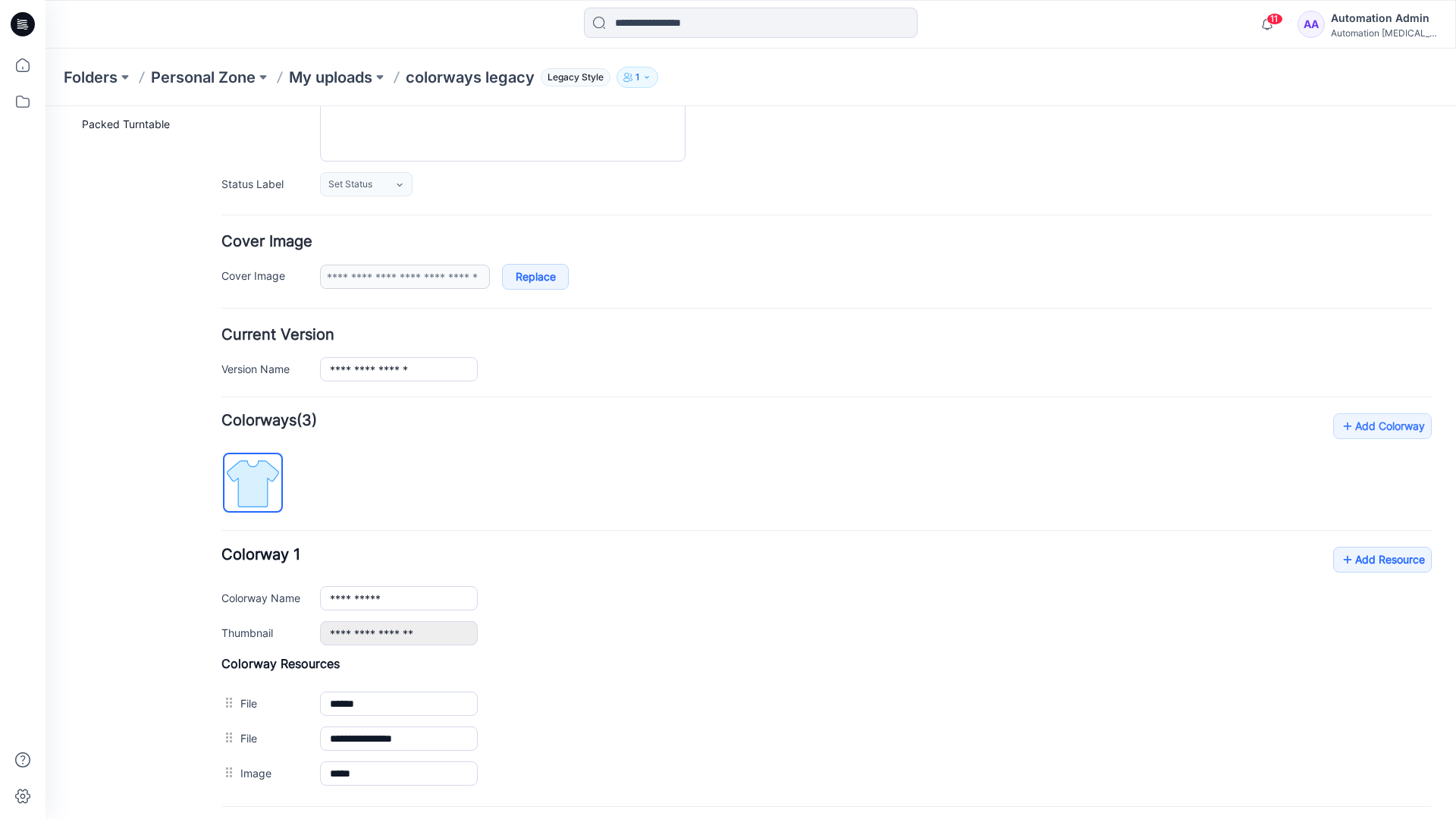
scroll to position [0, 0]
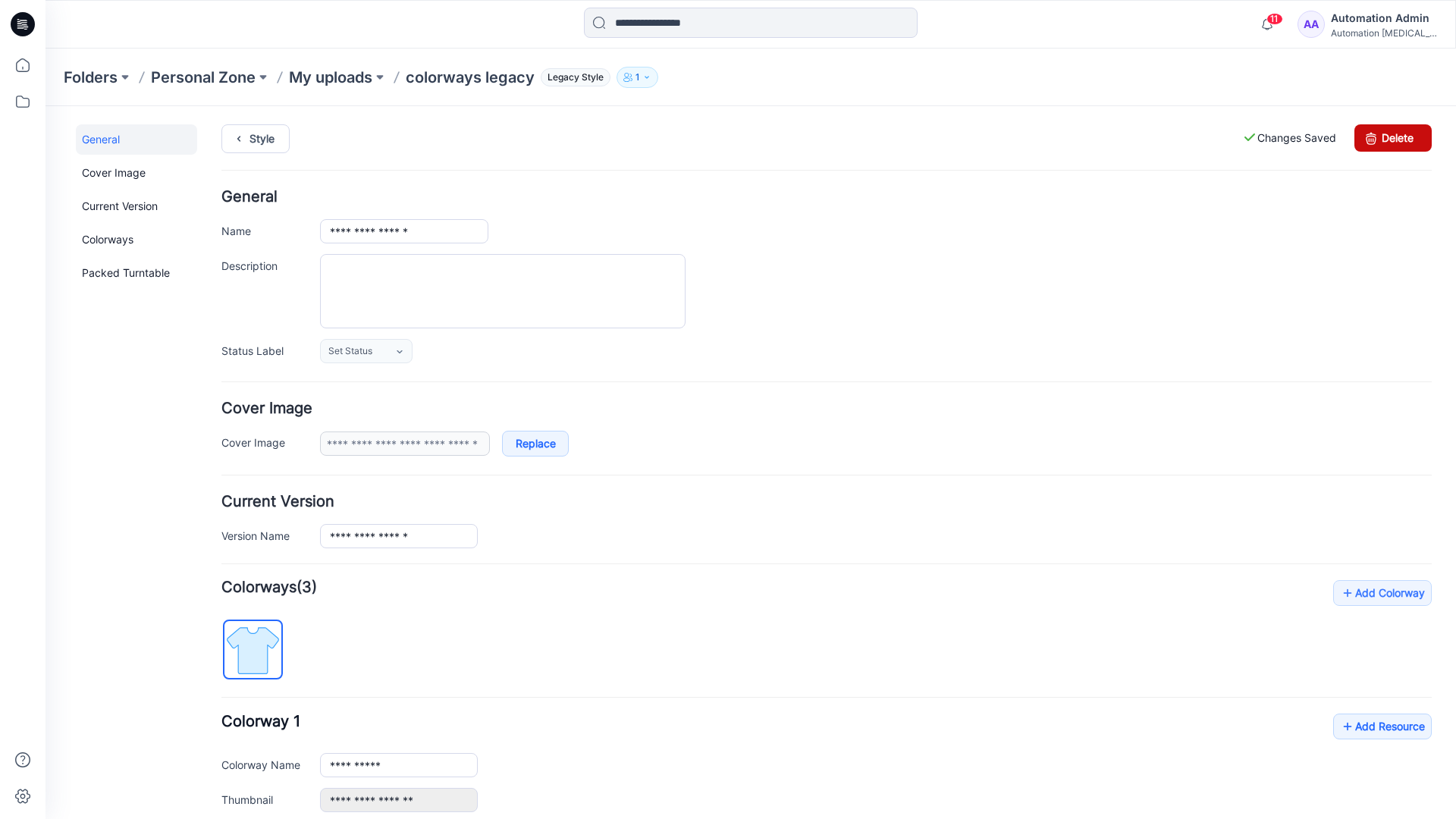
click at [1394, 138] on link "Delete" at bounding box center [1394, 138] width 78 height 28
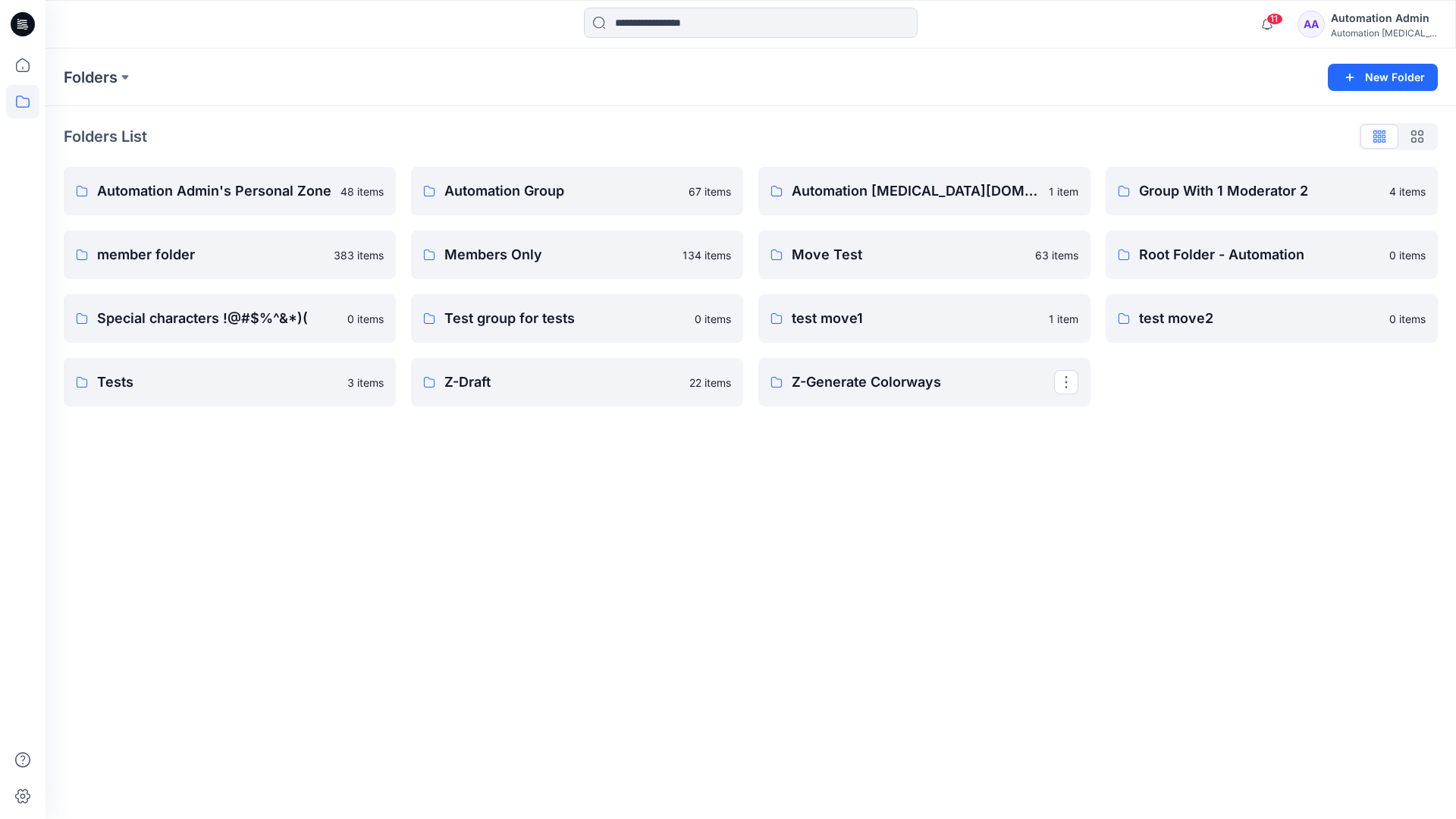
click at [1363, 23] on div "Automation Admin" at bounding box center [1384, 18] width 106 height 18
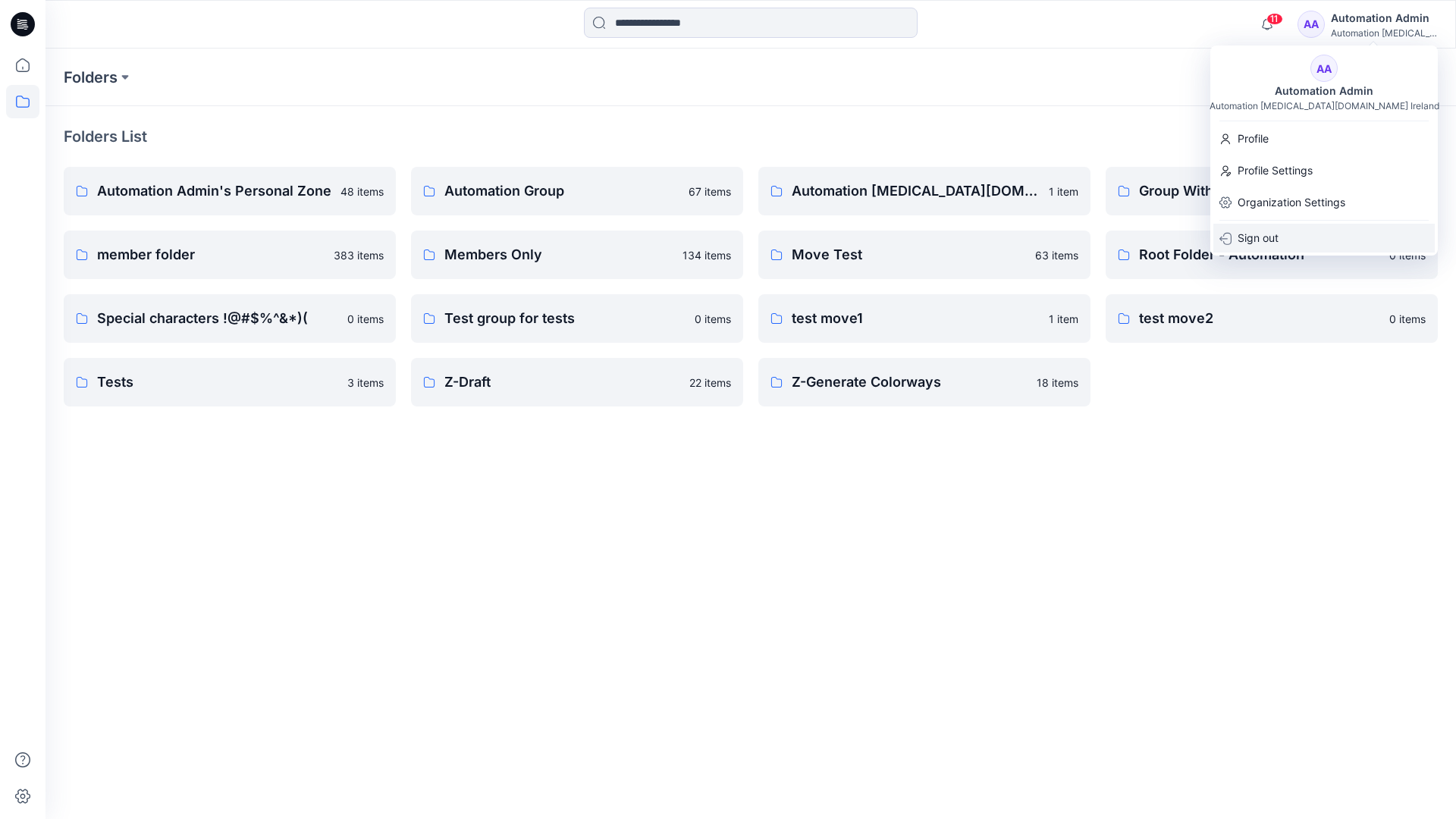
click at [1263, 247] on p "Sign out" at bounding box center [1258, 238] width 41 height 29
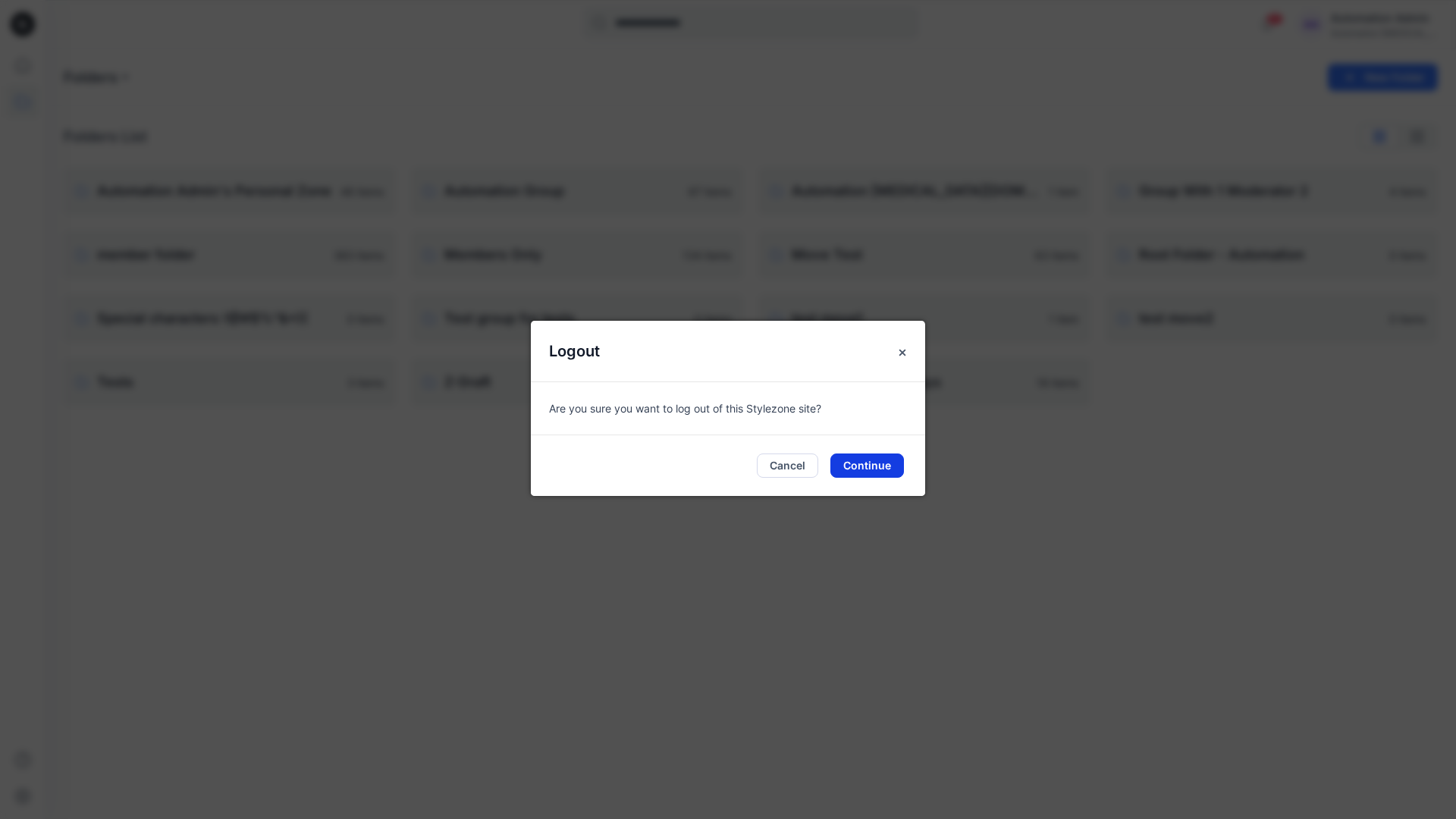
click at [883, 458] on button "Continue" at bounding box center [867, 465] width 74 height 24
